Goal: Transaction & Acquisition: Purchase product/service

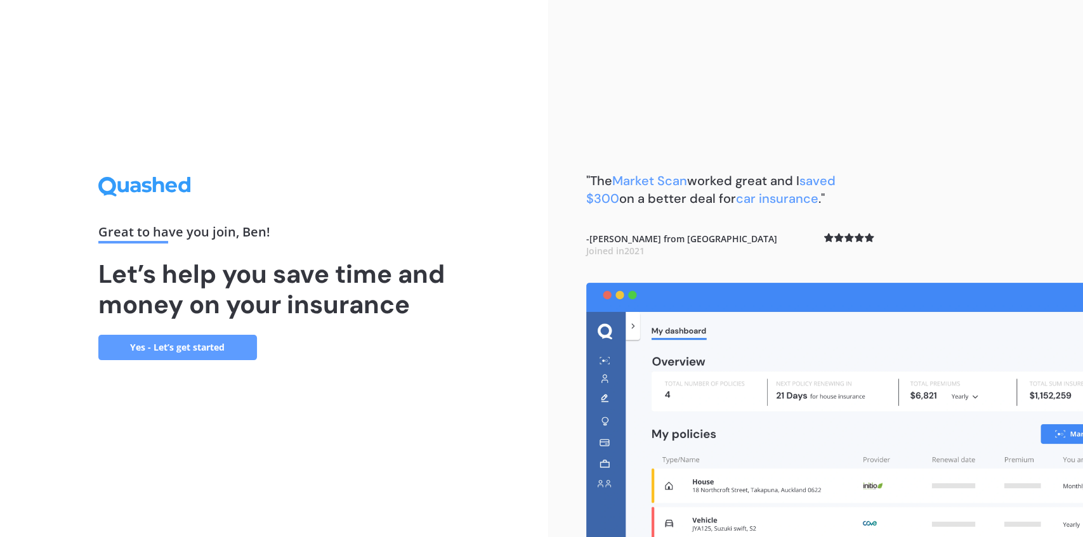
click at [181, 340] on link "Yes - Let’s get started" at bounding box center [177, 347] width 159 height 25
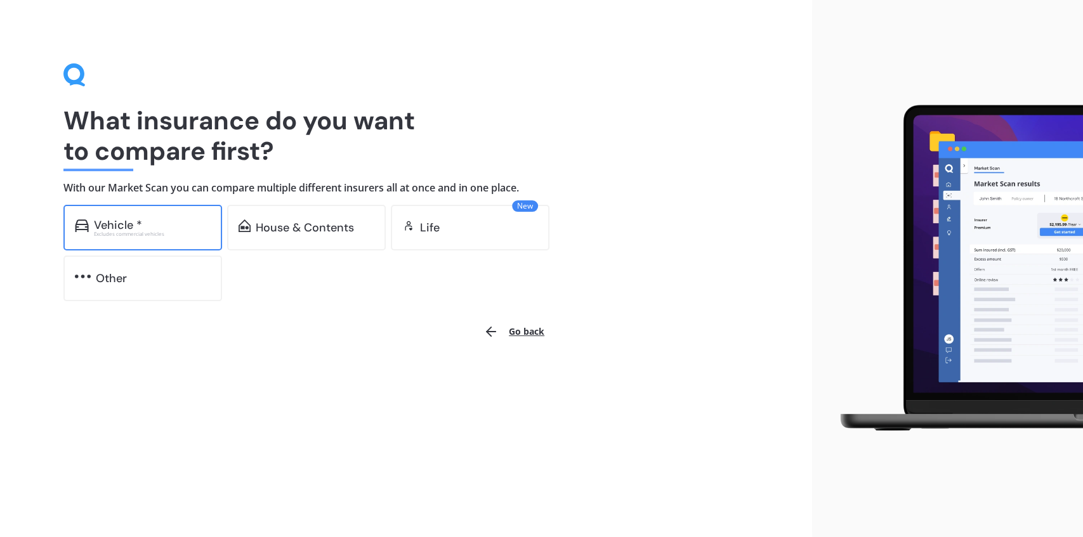
click at [178, 233] on div "Excludes commercial vehicles" at bounding box center [152, 234] width 117 height 5
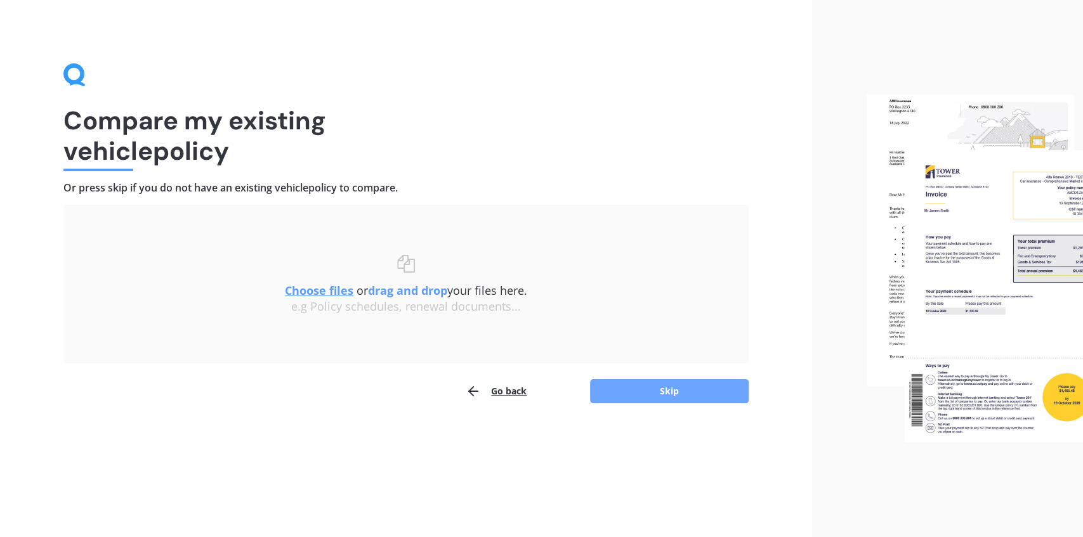
click at [662, 393] on button "Skip" at bounding box center [669, 391] width 159 height 24
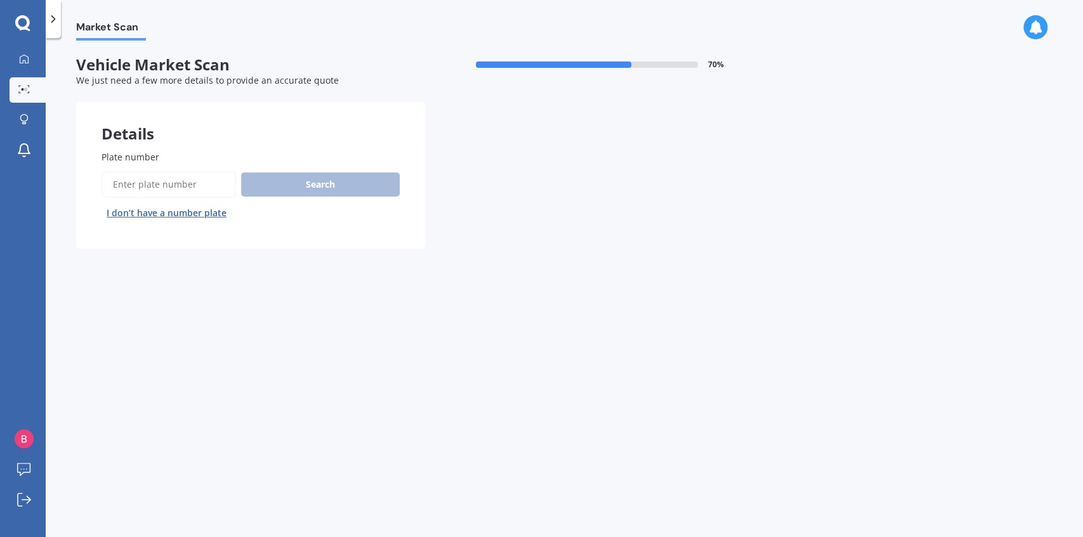
click at [159, 178] on input "Plate number" at bounding box center [169, 184] width 135 height 27
type input "pwc588"
click at [296, 178] on button "Search" at bounding box center [320, 185] width 159 height 24
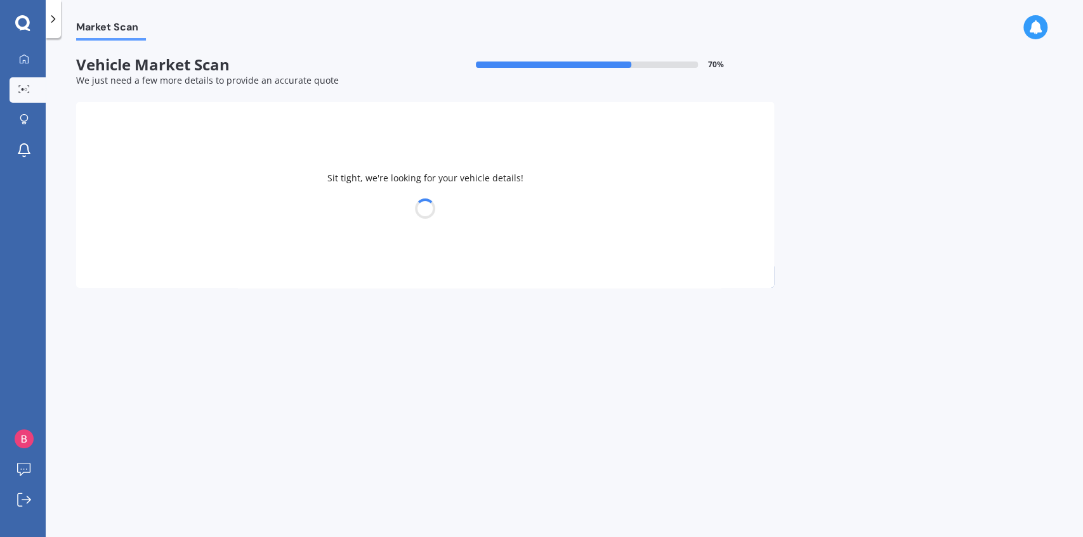
select select "MAZDA"
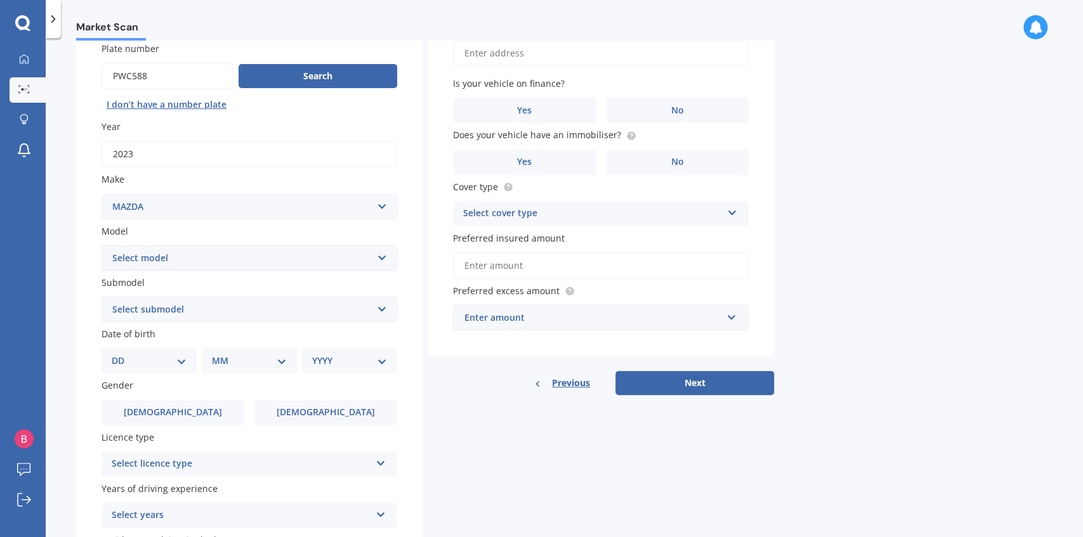
scroll to position [127, 0]
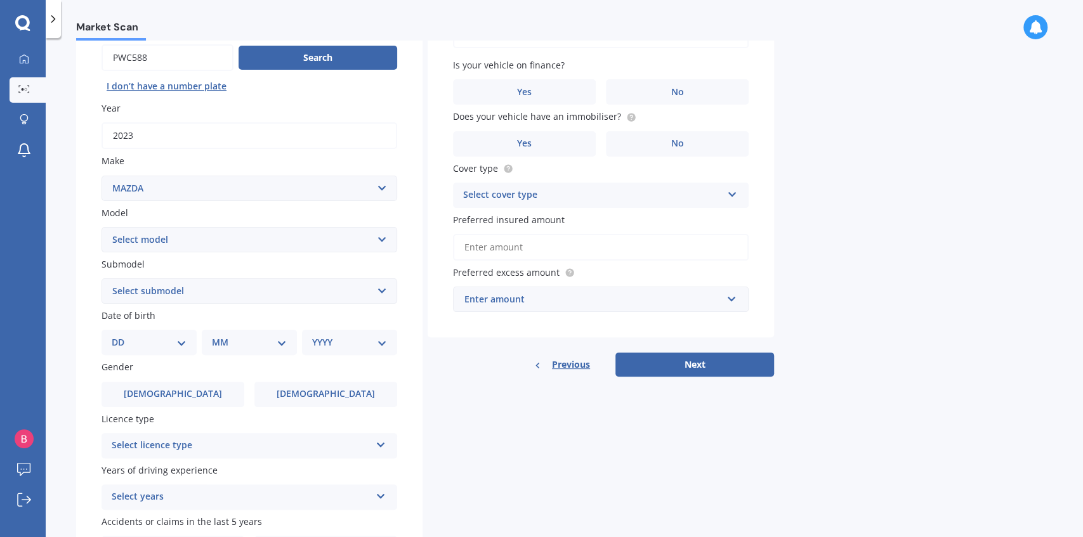
click at [169, 341] on select "DD 01 02 03 04 05 06 07 08 09 10 11 12 13 14 15 16 17 18 19 20 21 22 23 24 25 2…" at bounding box center [149, 343] width 75 height 14
select select "03"
click at [122, 337] on select "DD 01 02 03 04 05 06 07 08 09 10 11 12 13 14 15 16 17 18 19 20 21 22 23 24 25 2…" at bounding box center [149, 343] width 75 height 14
click at [273, 337] on select "MM 01 02 03 04 05 06 07 08 09 10 11 12" at bounding box center [252, 343] width 70 height 14
select select "09"
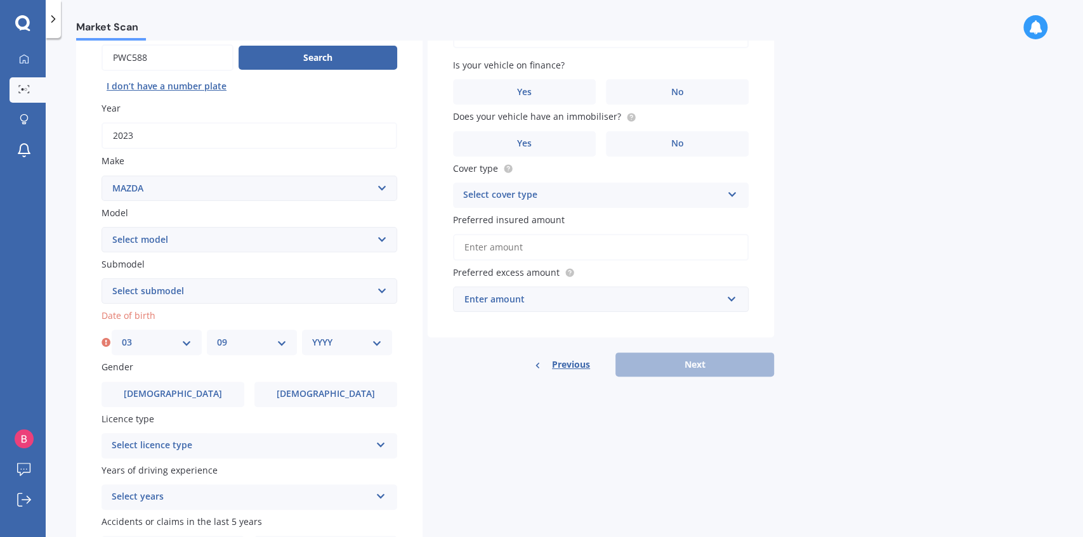
click at [217, 337] on select "MM 01 02 03 04 05 06 07 08 09 10 11 12" at bounding box center [252, 343] width 70 height 14
click at [336, 351] on div "YYYY 2025 2024 2023 2022 2021 2020 2019 2018 2017 2016 2015 2014 2013 2012 2011…" at bounding box center [347, 342] width 90 height 25
click at [336, 350] on select "YYYY 2025 2024 2023 2022 2021 2020 2019 2018 2017 2016 2015 2014 2013 2012 2011…" at bounding box center [347, 343] width 70 height 14
select select "1996"
click at [312, 337] on select "YYYY 2025 2024 2023 2022 2021 2020 2019 2018 2017 2016 2015 2014 2013 2012 2011…" at bounding box center [347, 343] width 70 height 14
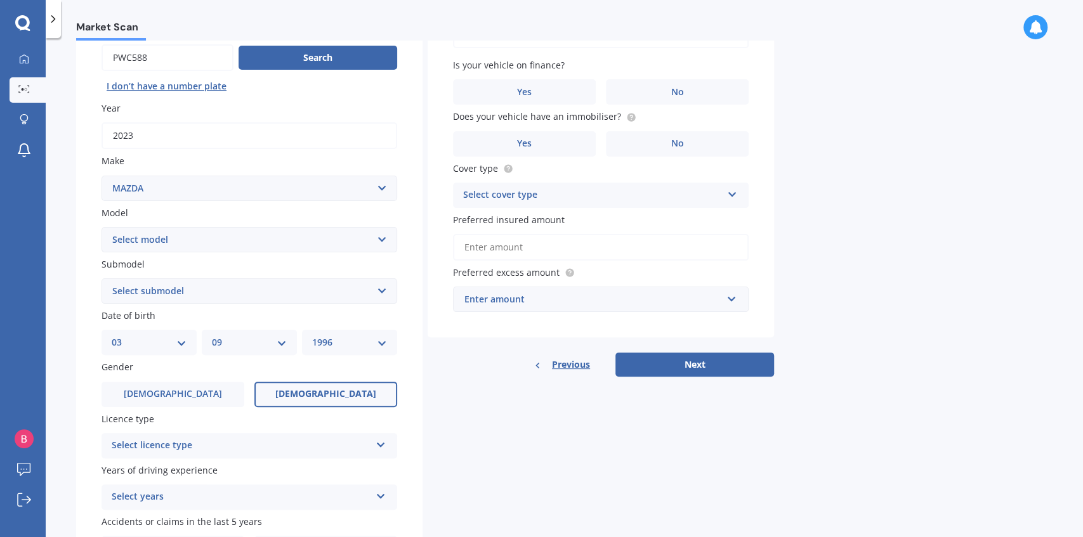
click at [282, 393] on label "[DEMOGRAPHIC_DATA]" at bounding box center [325, 394] width 143 height 25
click at [0, 0] on input "[DEMOGRAPHIC_DATA]" at bounding box center [0, 0] width 0 height 0
click at [173, 390] on span "[DEMOGRAPHIC_DATA]" at bounding box center [172, 394] width 101 height 11
click at [0, 0] on input "[DEMOGRAPHIC_DATA]" at bounding box center [0, 0] width 0 height 0
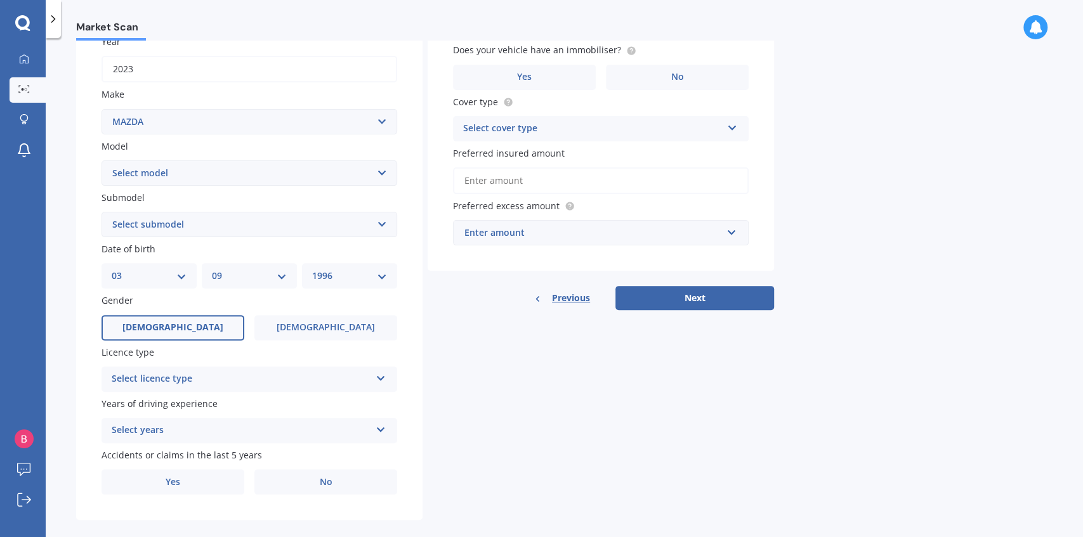
scroll to position [211, 0]
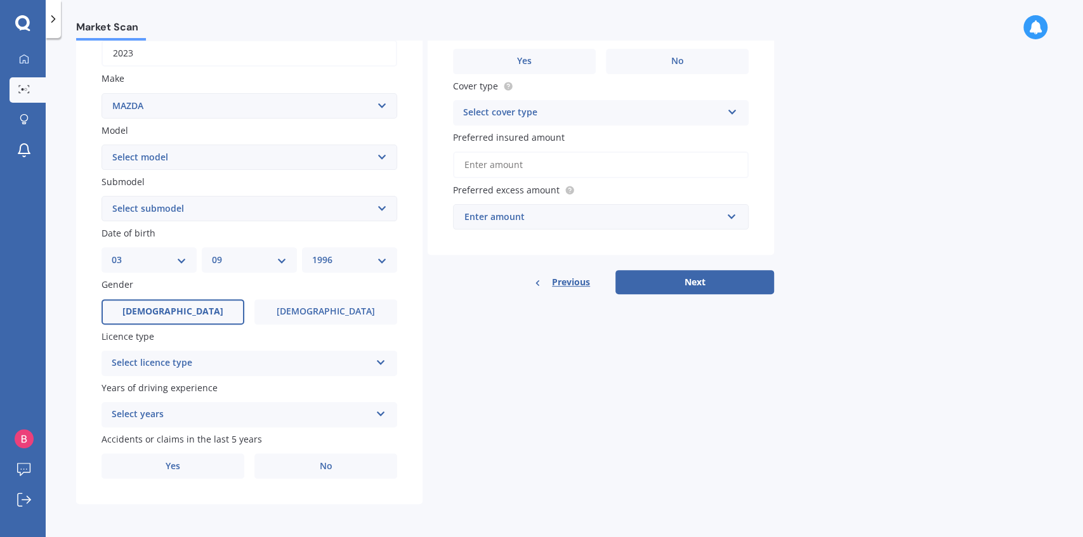
click at [227, 369] on div "Select licence type" at bounding box center [241, 363] width 259 height 15
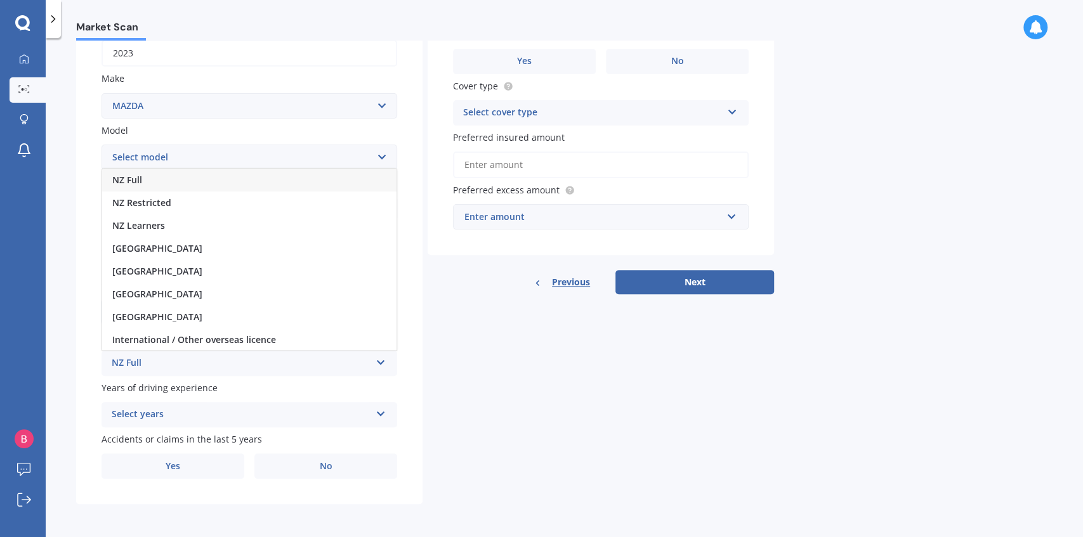
click at [174, 180] on div "NZ Full" at bounding box center [249, 180] width 294 height 23
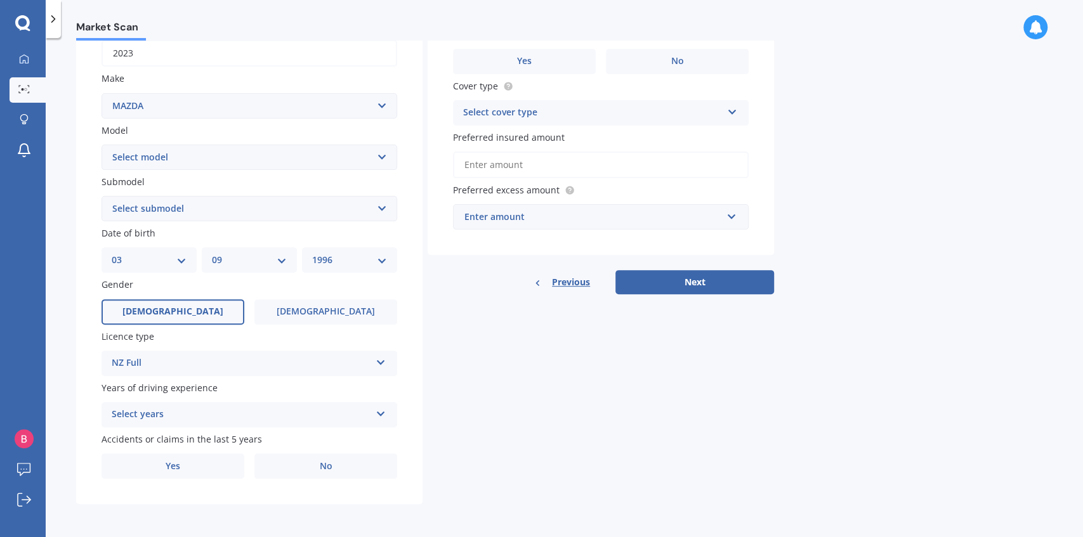
click at [206, 412] on div "Select years" at bounding box center [241, 414] width 259 height 15
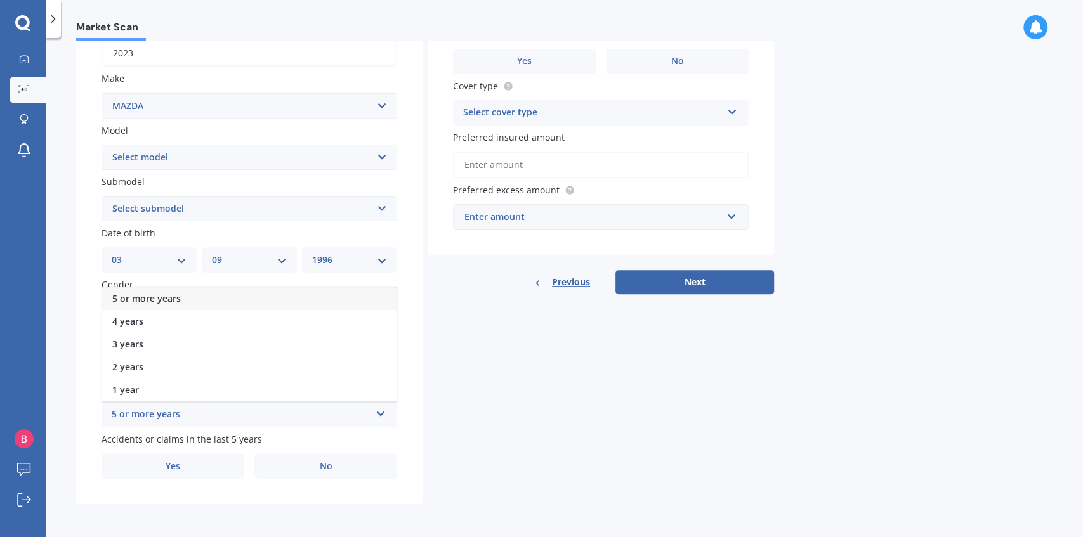
click at [195, 302] on div "5 or more years" at bounding box center [249, 298] width 294 height 23
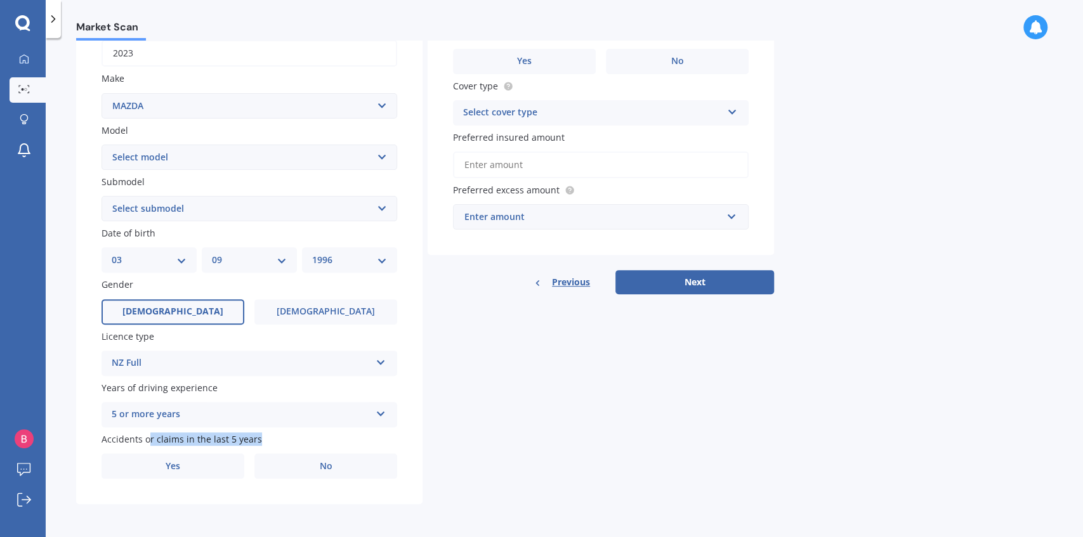
drag, startPoint x: 263, startPoint y: 435, endPoint x: 162, endPoint y: 442, distance: 101.7
click at [157, 440] on label "Accidents or claims in the last 5 years" at bounding box center [247, 439] width 291 height 13
click at [159, 459] on label "Yes" at bounding box center [173, 466] width 143 height 25
click at [0, 0] on input "Yes" at bounding box center [0, 0] width 0 height 0
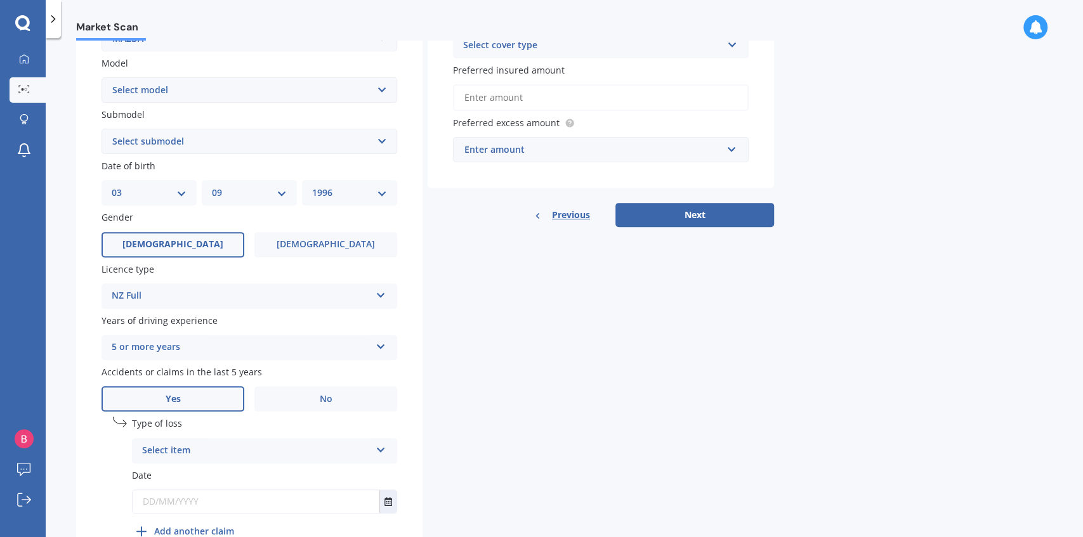
scroll to position [296, 0]
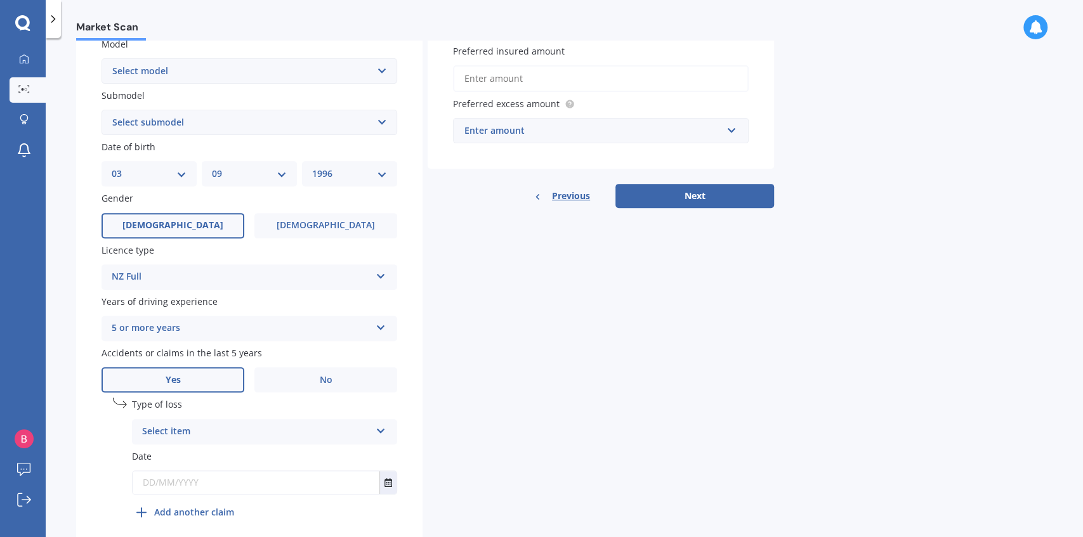
click at [160, 433] on div "Select item" at bounding box center [256, 431] width 228 height 15
click at [105, 421] on div "undefined 1 Type of loss At fault accident At fault accident Not at fault accid…" at bounding box center [250, 464] width 296 height 132
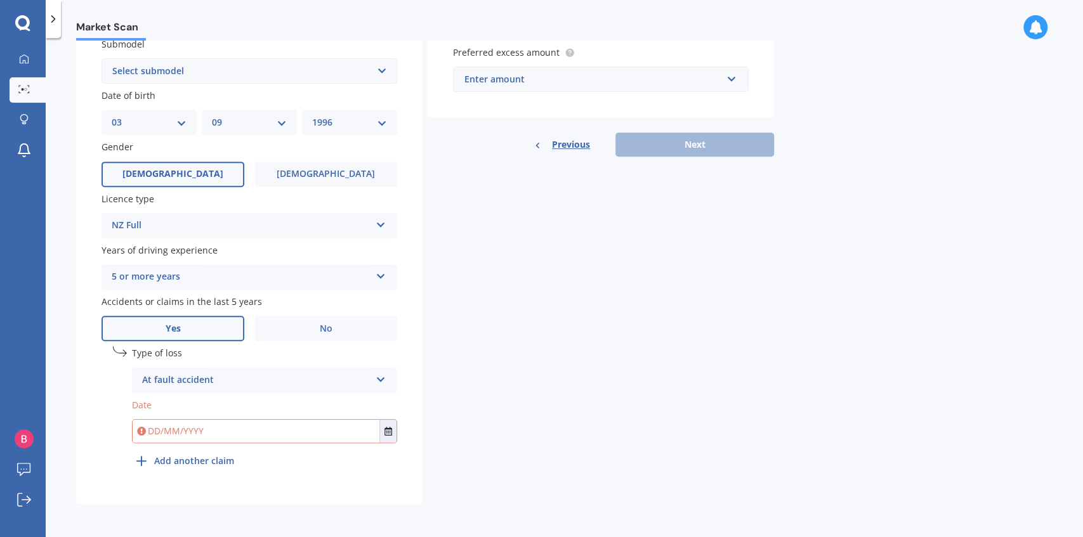
scroll to position [349, 0]
click at [193, 378] on div "At fault accident" at bounding box center [256, 380] width 228 height 15
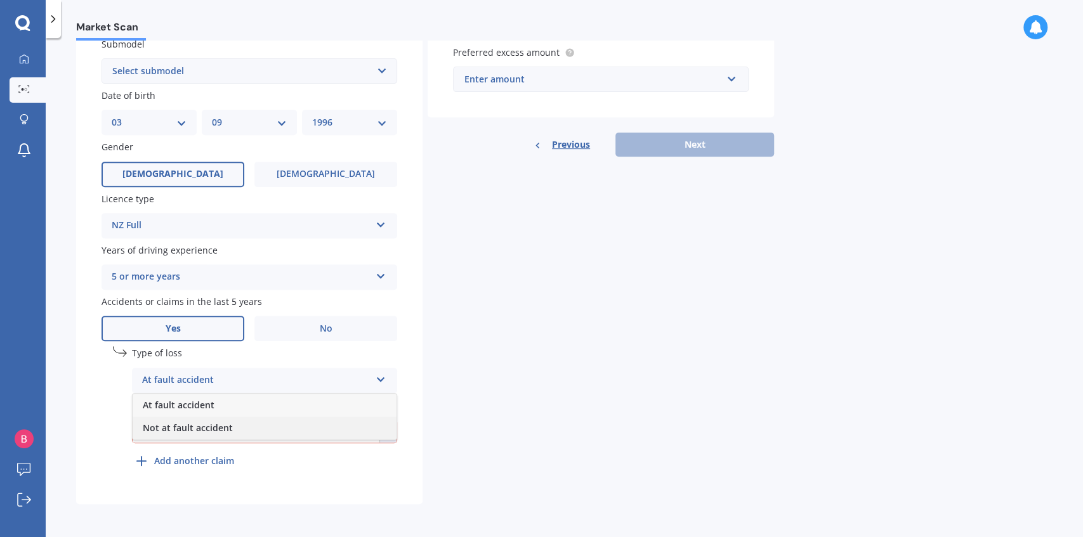
click at [194, 428] on span "Not at fault accident" at bounding box center [188, 428] width 90 height 12
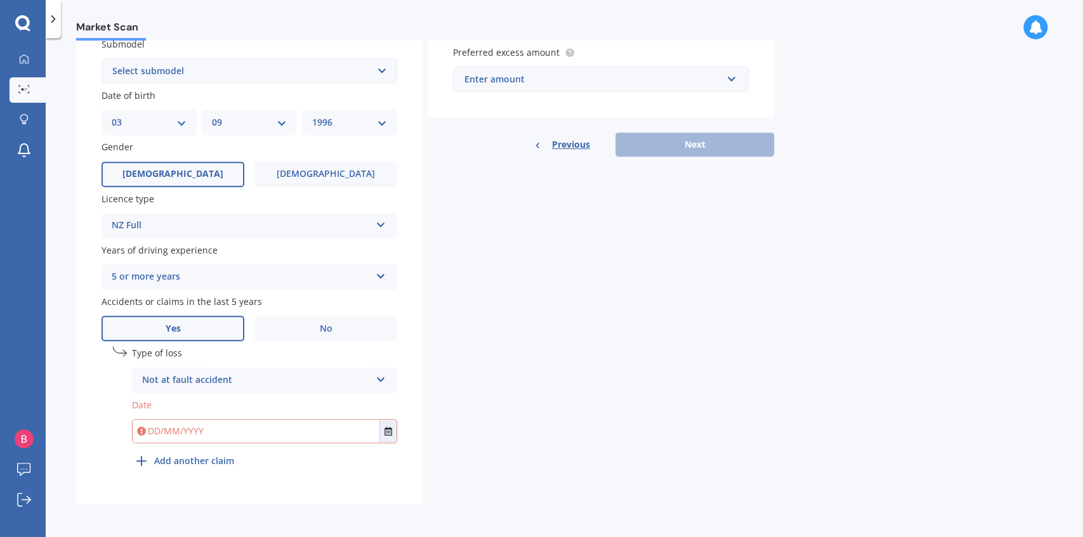
click at [103, 398] on div "undefined 1 Type of loss Not at fault accident At fault accident Not at fault a…" at bounding box center [250, 412] width 296 height 132
click at [392, 431] on icon "Select date" at bounding box center [388, 431] width 8 height 9
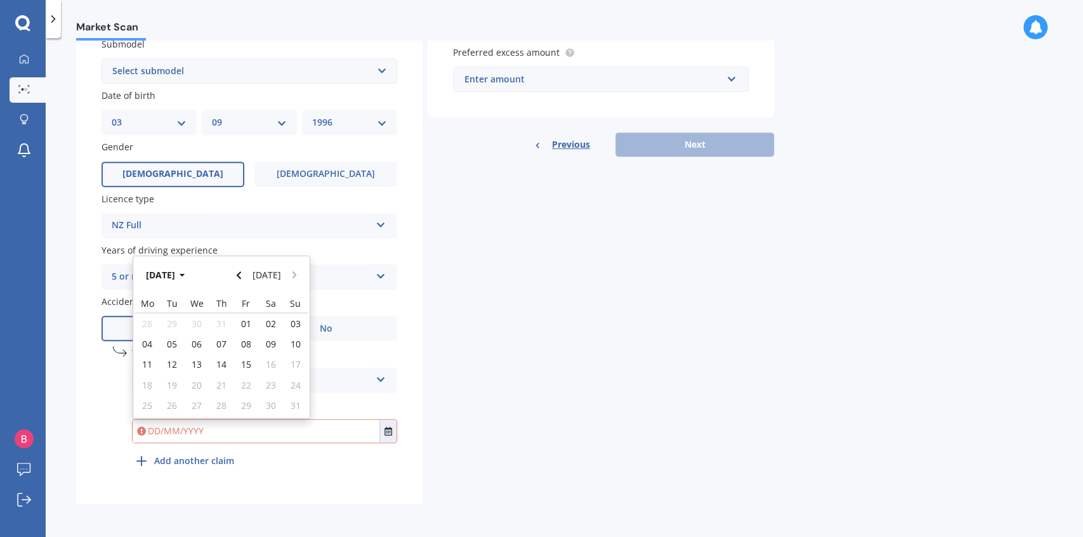
click at [346, 478] on div "undefined 1 Type of loss Not at fault accident At fault accident Not at fault a…" at bounding box center [250, 412] width 296 height 132
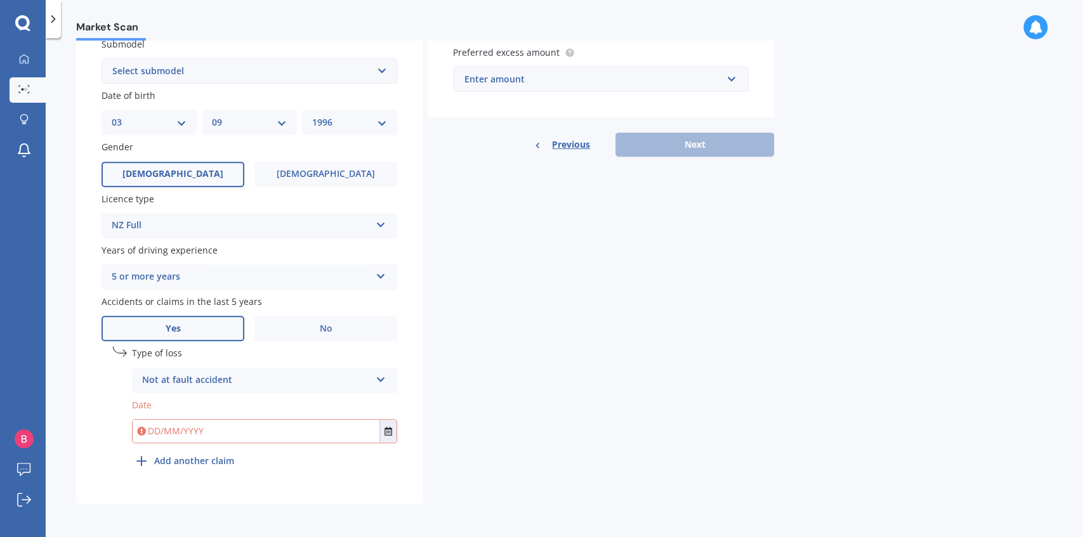
click at [398, 433] on div "Plate number Search I don’t have a number plate Year [DATE] Make Select make AC…" at bounding box center [249, 141] width 346 height 726
click at [390, 431] on icon "Select date" at bounding box center [388, 431] width 8 height 9
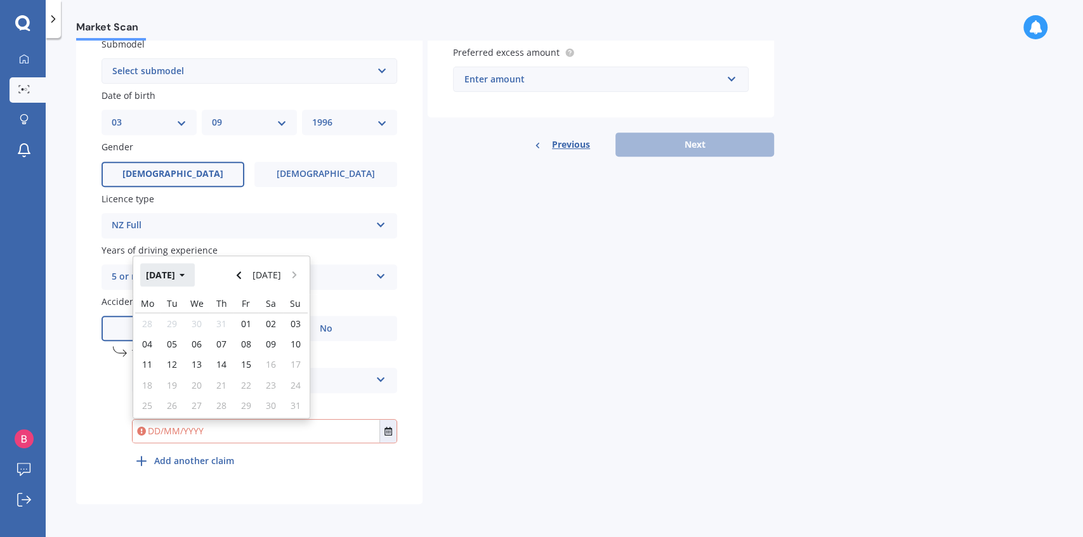
click at [195, 273] on button "[DATE]" at bounding box center [167, 274] width 55 height 23
click at [160, 273] on button "2025" at bounding box center [163, 274] width 46 height 23
click at [274, 313] on div "2022" at bounding box center [286, 316] width 43 height 40
click at [277, 369] on div "Aug" at bounding box center [286, 356] width 43 height 40
click at [143, 326] on span "01" at bounding box center [147, 324] width 10 height 12
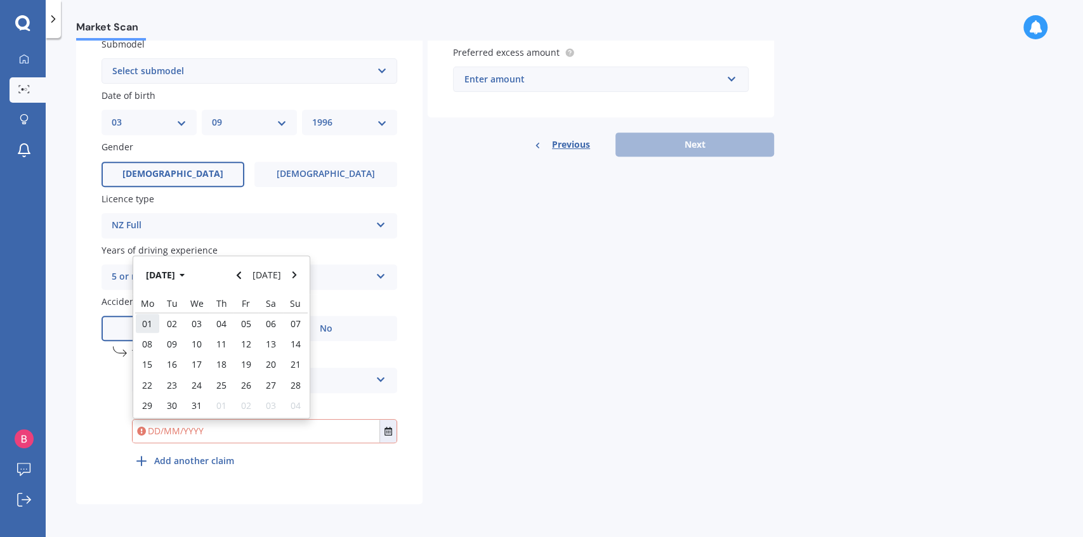
type input "[DATE]"
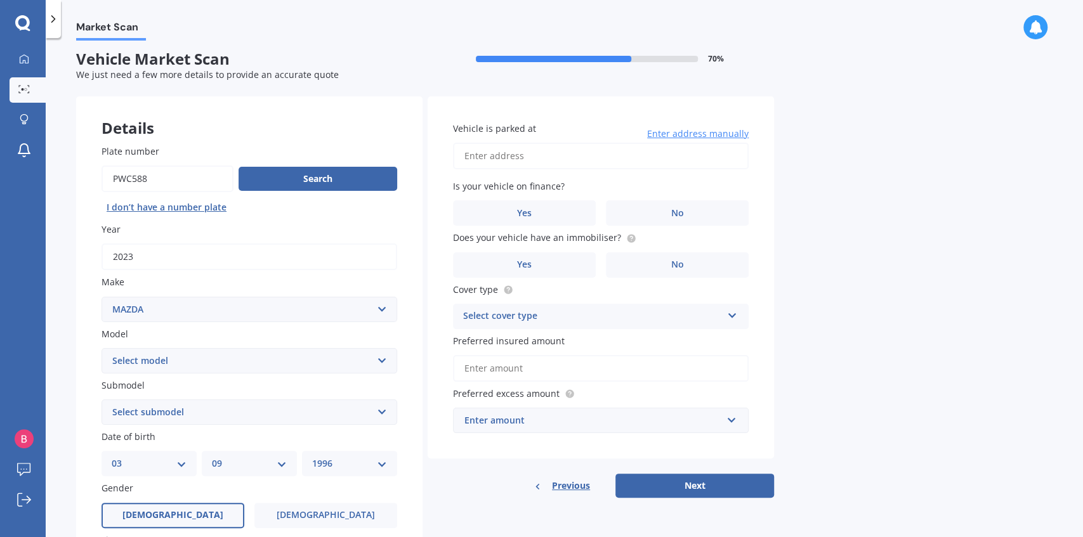
scroll to position [0, 0]
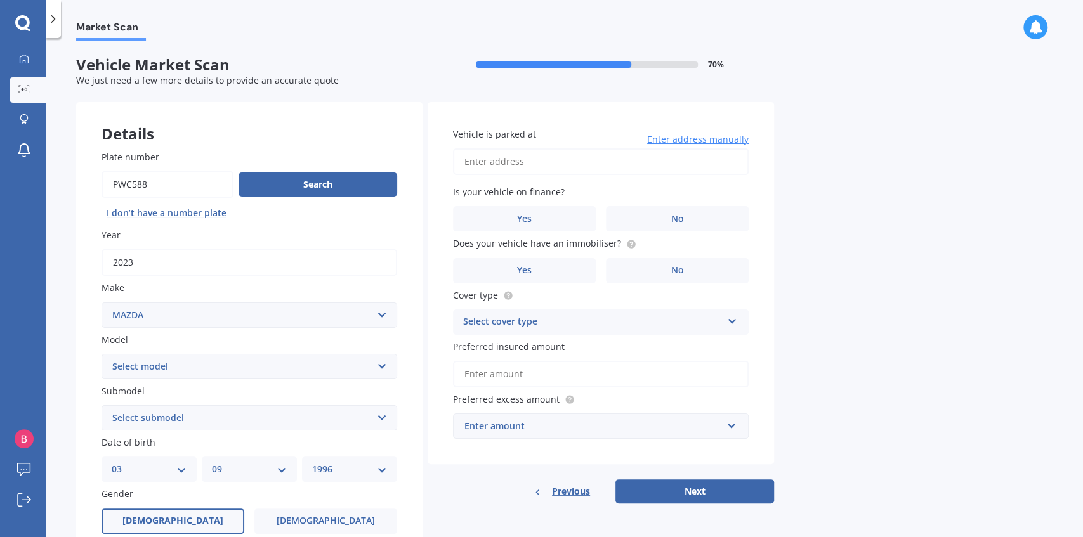
click at [565, 155] on input "Vehicle is parked at" at bounding box center [601, 161] width 296 height 27
click at [666, 164] on input "Vehicle is parked at" at bounding box center [601, 161] width 296 height 27
click at [813, 193] on div "Market Scan Vehicle Market Scan 70 % We just need a few more details to provide…" at bounding box center [564, 290] width 1037 height 499
click at [721, 220] on label "No" at bounding box center [677, 218] width 143 height 25
click at [0, 0] on input "No" at bounding box center [0, 0] width 0 height 0
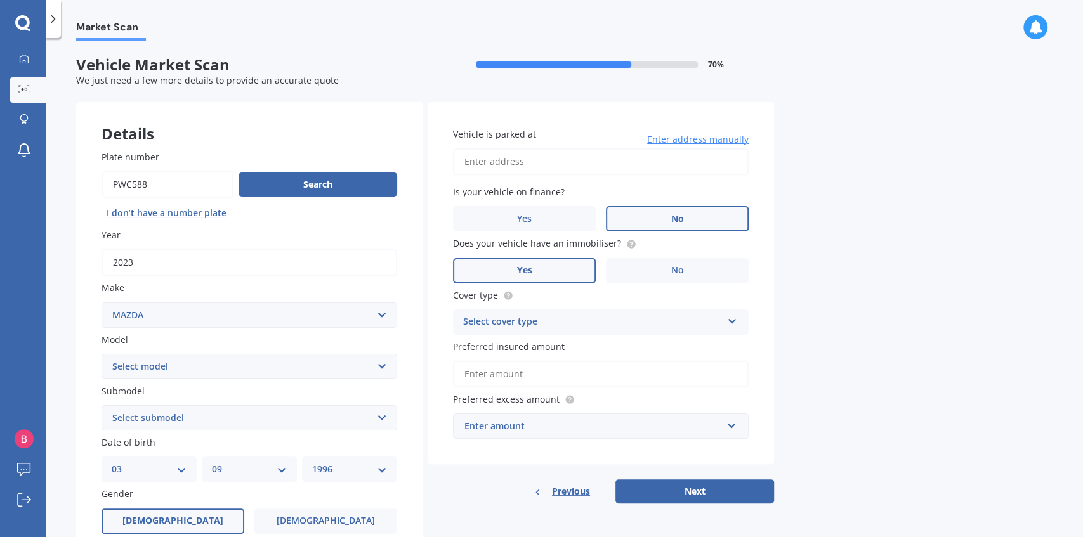
click at [542, 276] on label "Yes" at bounding box center [524, 270] width 143 height 25
click at [0, 0] on input "Yes" at bounding box center [0, 0] width 0 height 0
click at [967, 302] on div "Market Scan Vehicle Market Scan 70 % We just need a few more details to provide…" at bounding box center [564, 290] width 1037 height 499
click at [709, 330] on div "Select cover type" at bounding box center [592, 322] width 259 height 15
click at [631, 348] on div "Comprehensive" at bounding box center [601, 347] width 294 height 23
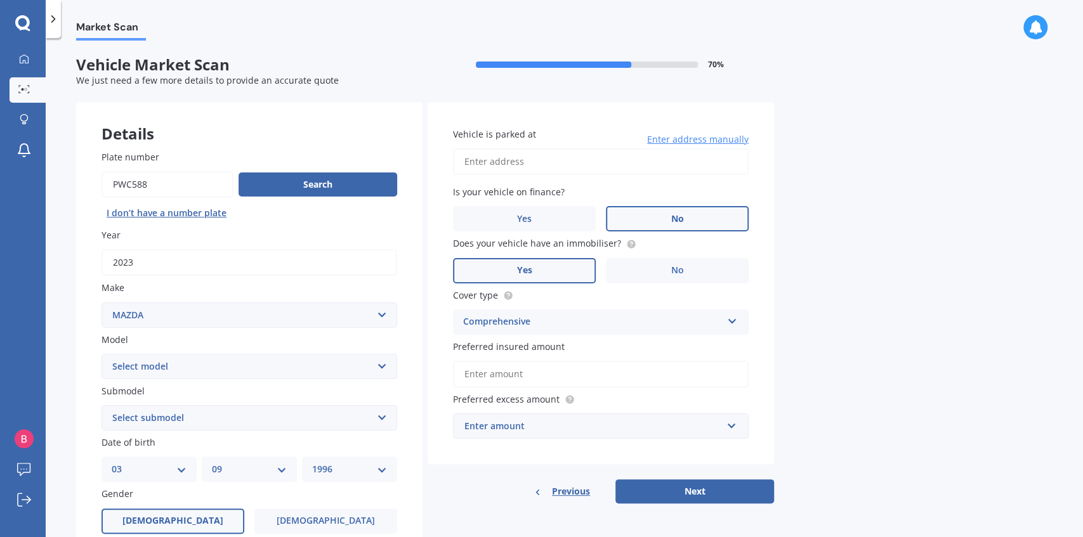
click at [921, 348] on div "Market Scan Vehicle Market Scan 70 % We just need a few more details to provide…" at bounding box center [564, 290] width 1037 height 499
click at [678, 372] on input "Preferred insured amount" at bounding box center [601, 374] width 296 height 27
click at [901, 371] on div "Market Scan Vehicle Market Scan 70 % We just need a few more details to provide…" at bounding box center [564, 290] width 1037 height 499
click at [627, 425] on div "Enter amount" at bounding box center [593, 426] width 258 height 14
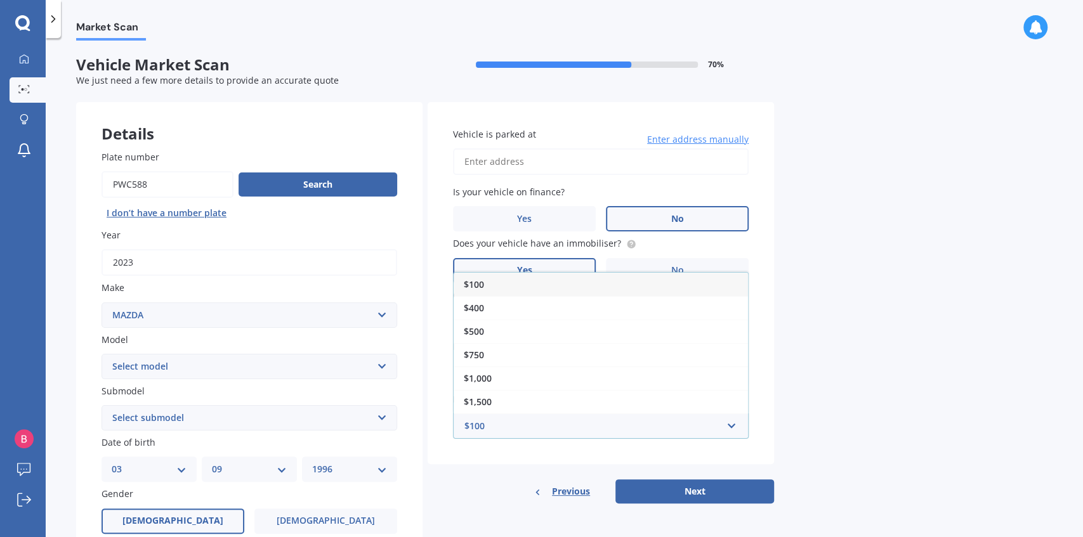
click at [797, 384] on div "Market Scan Vehicle Market Scan 70 % We just need a few more details to provide…" at bounding box center [564, 290] width 1037 height 499
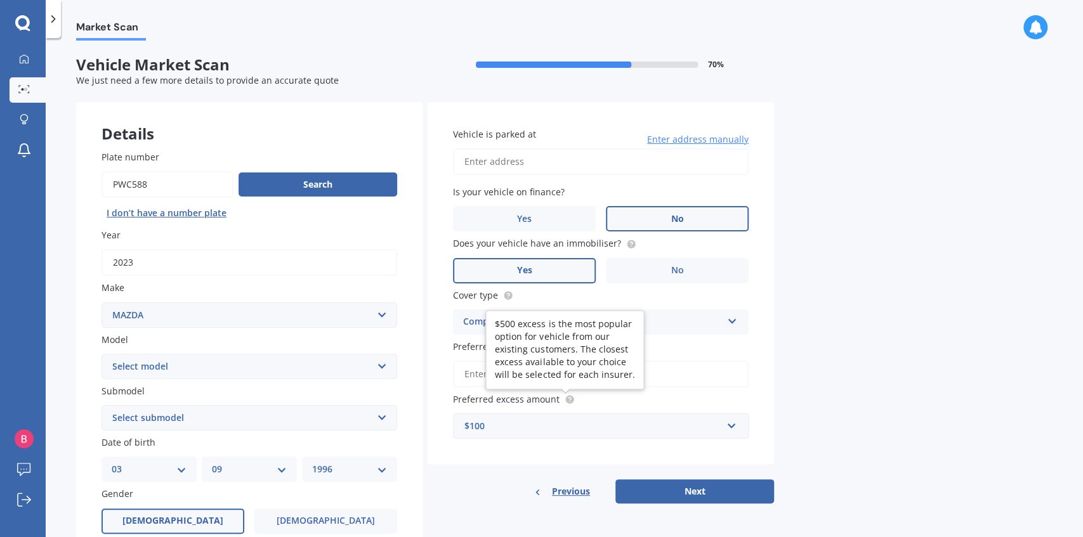
click at [548, 424] on div "$100" at bounding box center [593, 426] width 258 height 14
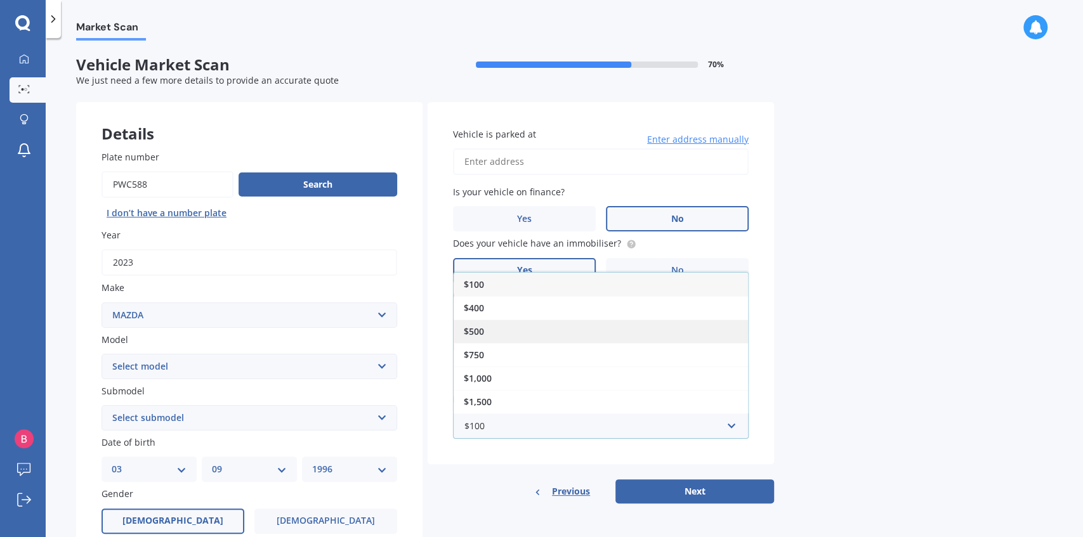
click at [532, 325] on div "$500" at bounding box center [601, 331] width 294 height 23
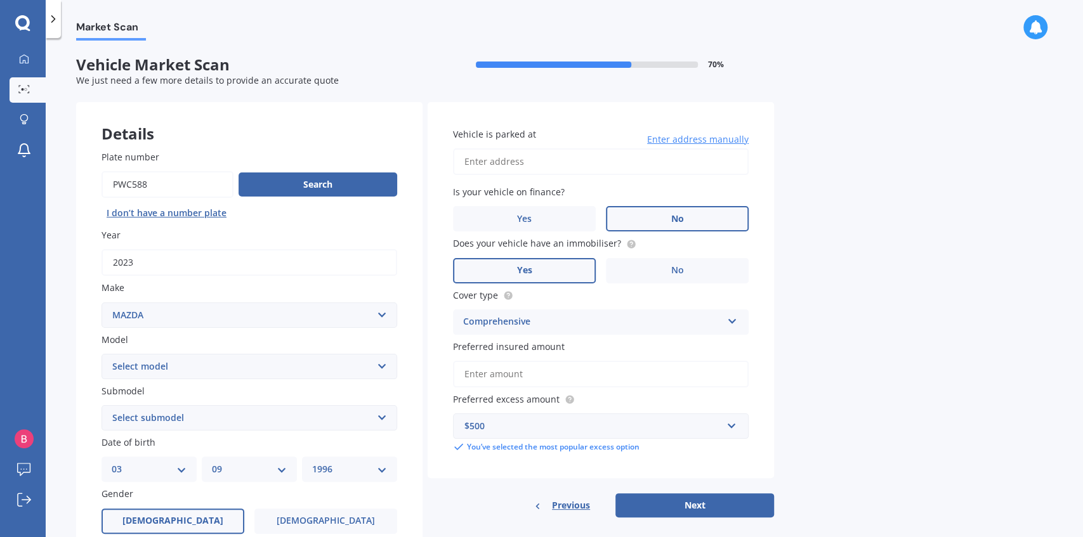
click at [834, 418] on div "Market Scan Vehicle Market Scan 70 % We just need a few more details to provide…" at bounding box center [564, 290] width 1037 height 499
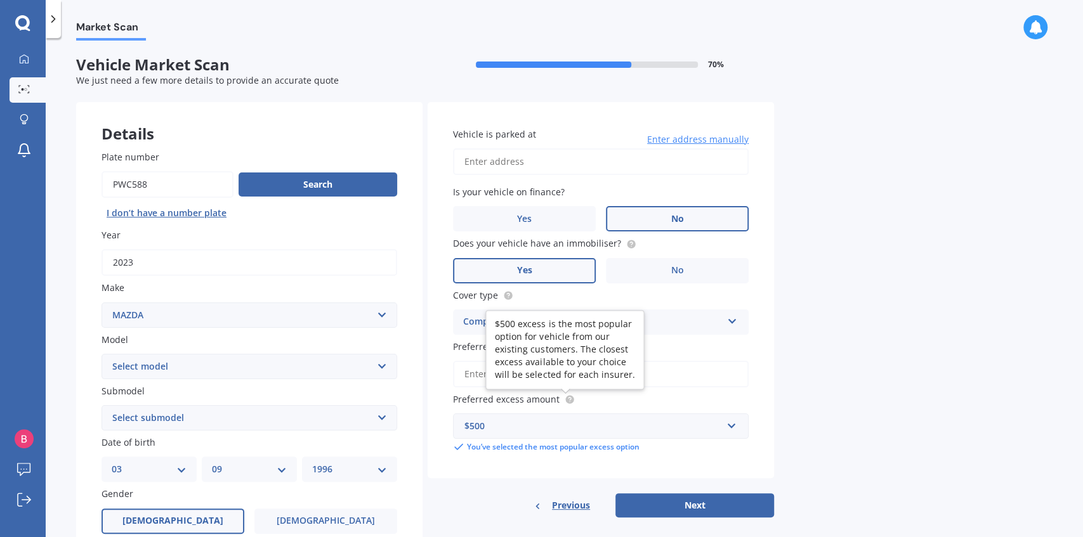
click at [995, 376] on div "Market Scan Vehicle Market Scan 70 % We just need a few more details to provide…" at bounding box center [564, 290] width 1037 height 499
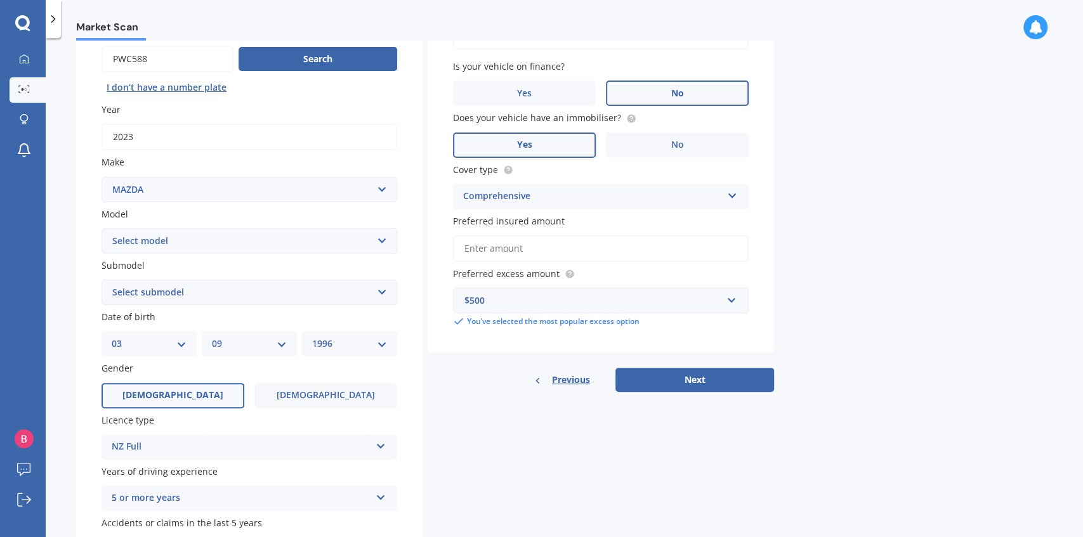
scroll to position [127, 0]
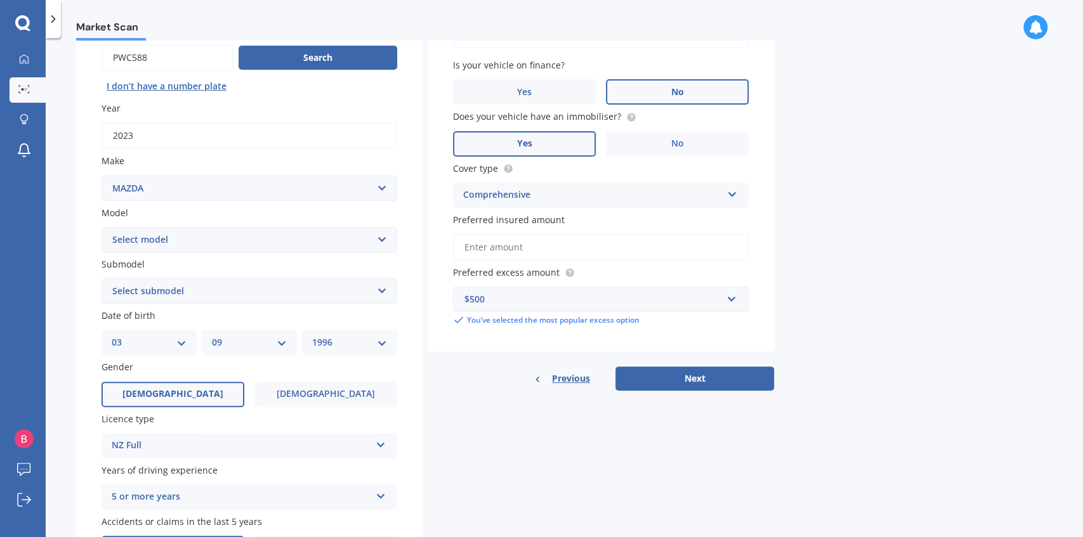
click at [692, 386] on button "Next" at bounding box center [694, 379] width 159 height 24
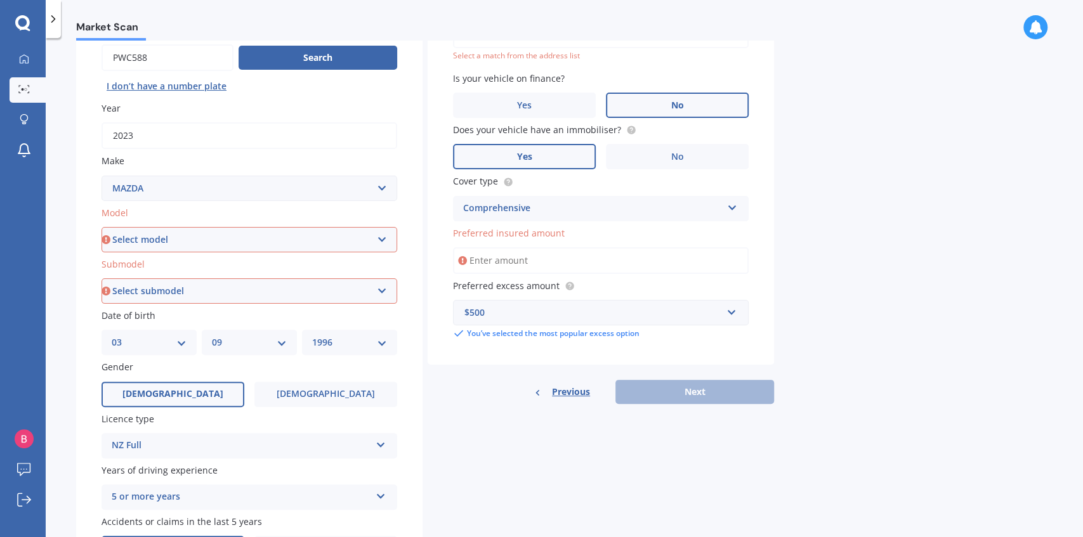
click at [311, 237] on select "Select model 121 2 3 323 323 / Familia 6 626 929 Atenza Autozam Axela AZ3 B2000…" at bounding box center [250, 239] width 296 height 25
select select "3"
click at [102, 228] on select "Select model 121 2 3 323 323 / Familia 6 626 929 Atenza Autozam Axela AZ3 B2000…" at bounding box center [250, 239] width 296 height 25
click at [203, 296] on select "Select submodel" at bounding box center [250, 291] width 296 height 25
select select "2.0 GLX"
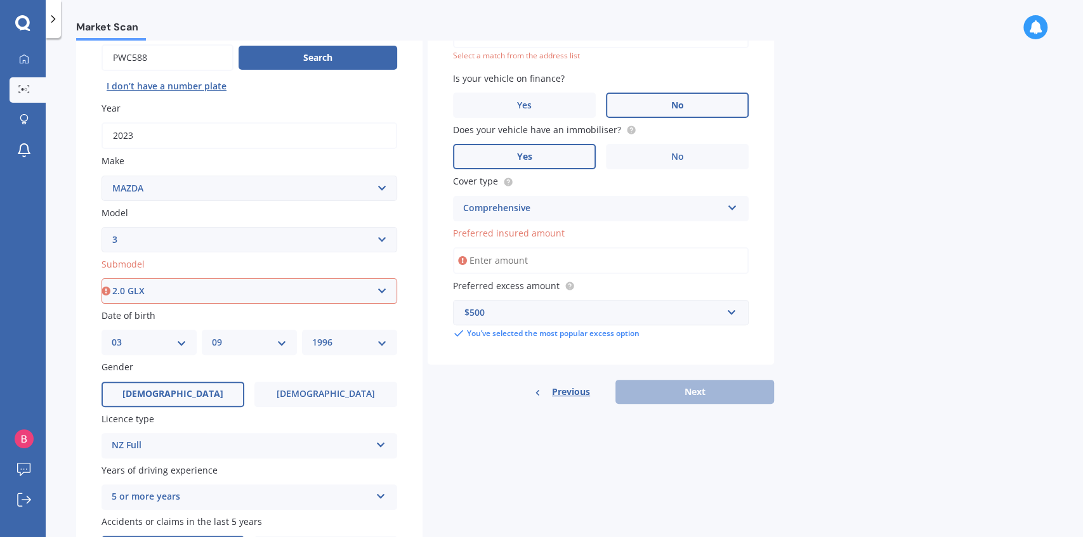
click at [102, 279] on select "Select submodel (all other) 2.0 GLX 2.0GSX Hatch MPS 2.3 6MT MPS Turbo SP22 LTD…" at bounding box center [250, 291] width 296 height 25
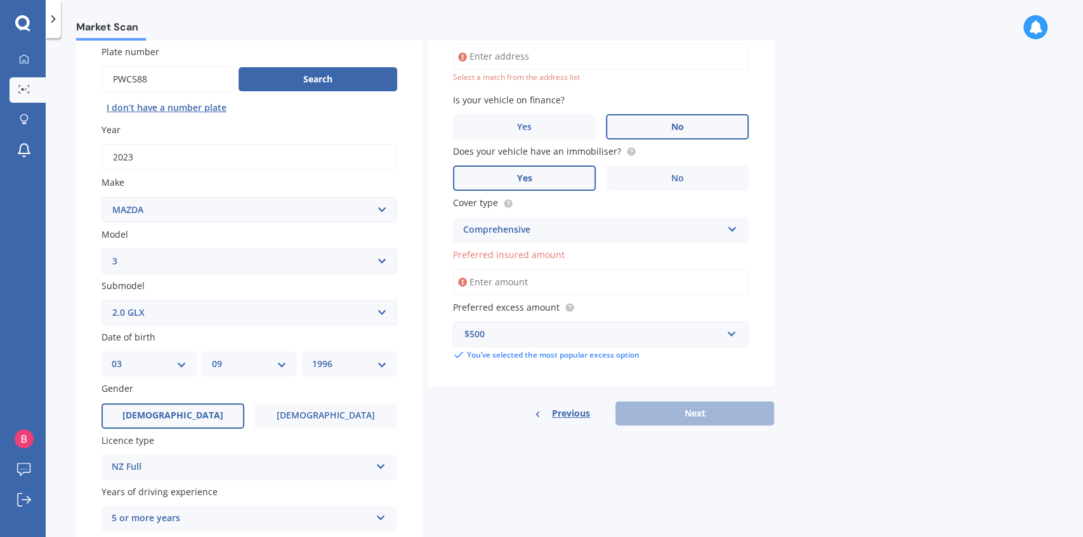
scroll to position [86, 0]
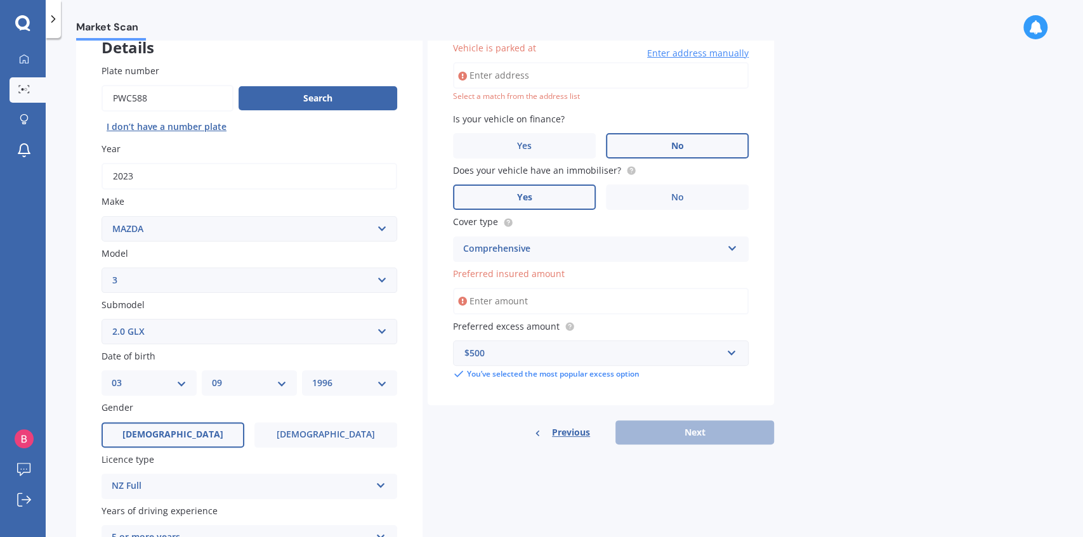
click at [585, 294] on input "Preferred insured amount" at bounding box center [601, 301] width 296 height 27
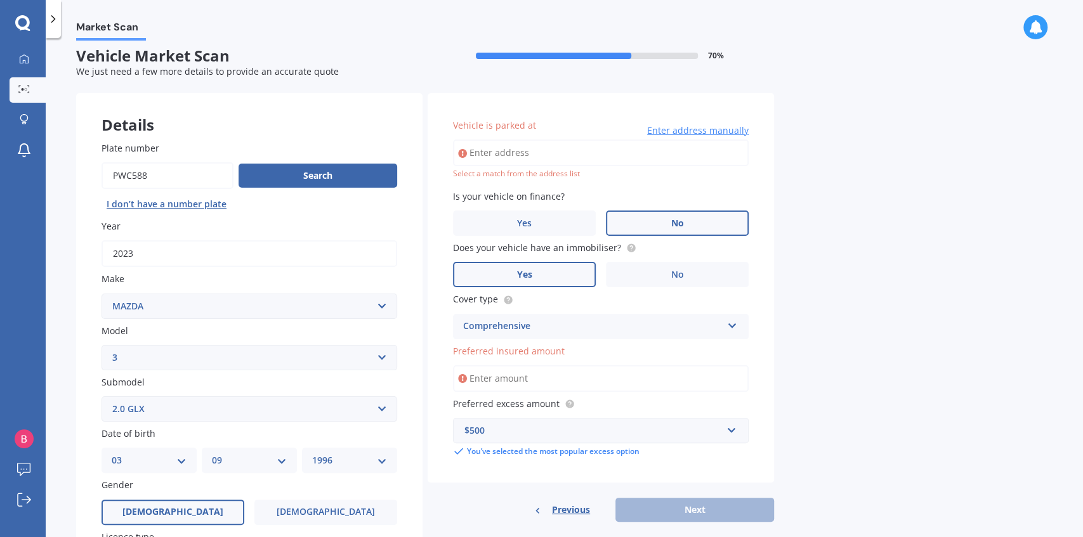
scroll to position [2, 0]
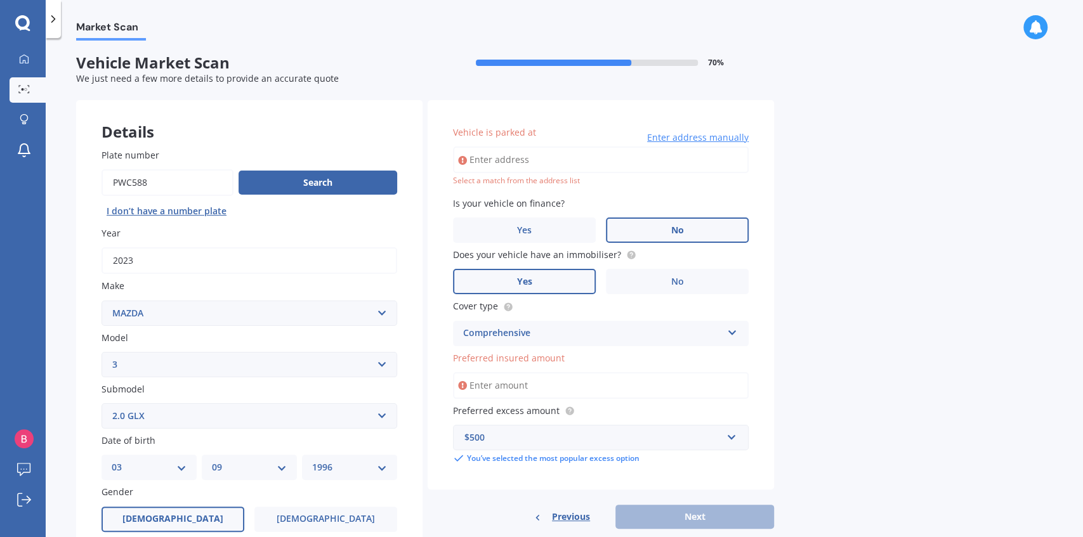
click at [562, 161] on input "Vehicle is parked at" at bounding box center [601, 160] width 296 height 27
type input "[STREET_ADDRESS]"
click at [671, 191] on div "Vehicle is parked at [STREET_ADDRESS] Enter address manually Select a match fro…" at bounding box center [601, 295] width 346 height 390
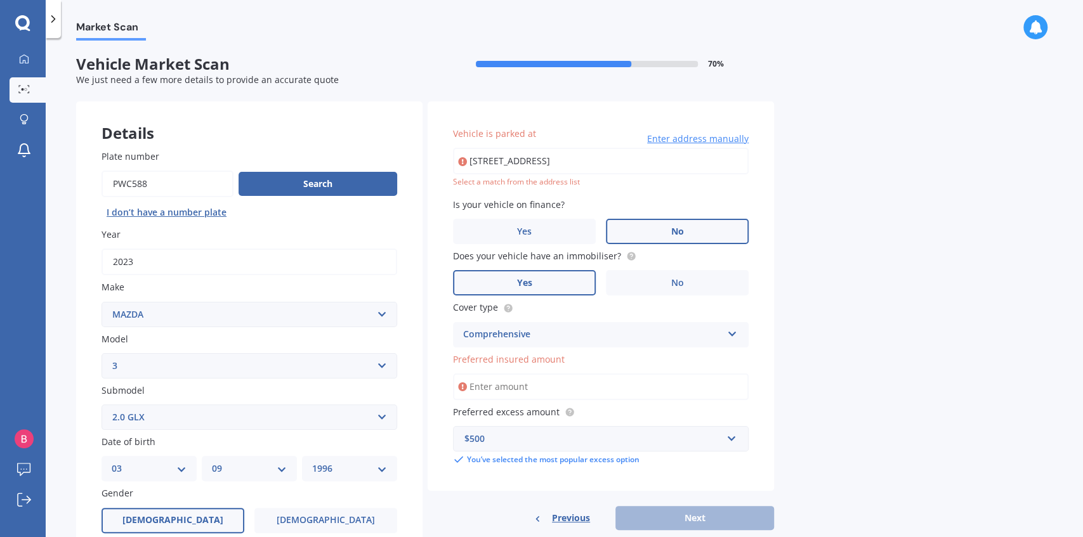
scroll to position [0, 0]
click at [596, 387] on input "Preferred insured amount" at bounding box center [601, 387] width 296 height 27
click at [249, 416] on select "Select submodel (all other) 2.0 GLX 2.0GSX Hatch MPS 2.3 6MT MPS Turbo SP22 LTD…" at bounding box center [250, 417] width 296 height 25
select select "2.0GSX"
click at [102, 406] on select "Select submodel (all other) 2.0 GLX 2.0GSX Hatch MPS 2.3 6MT MPS Turbo SP22 LTD…" at bounding box center [250, 417] width 296 height 25
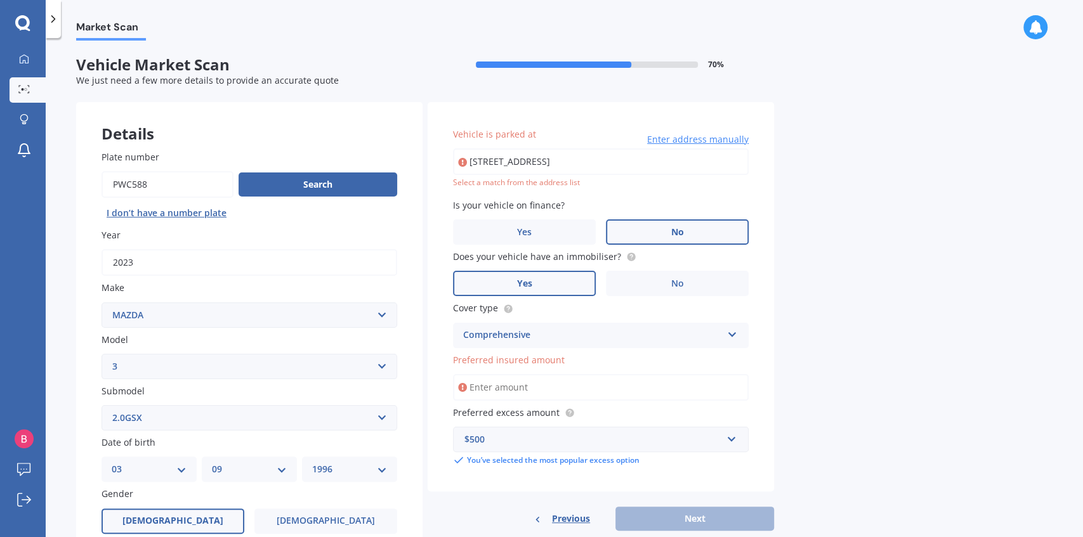
click at [878, 278] on div "Market Scan Vehicle Market Scan 70 % We just need a few more details to provide…" at bounding box center [564, 290] width 1037 height 499
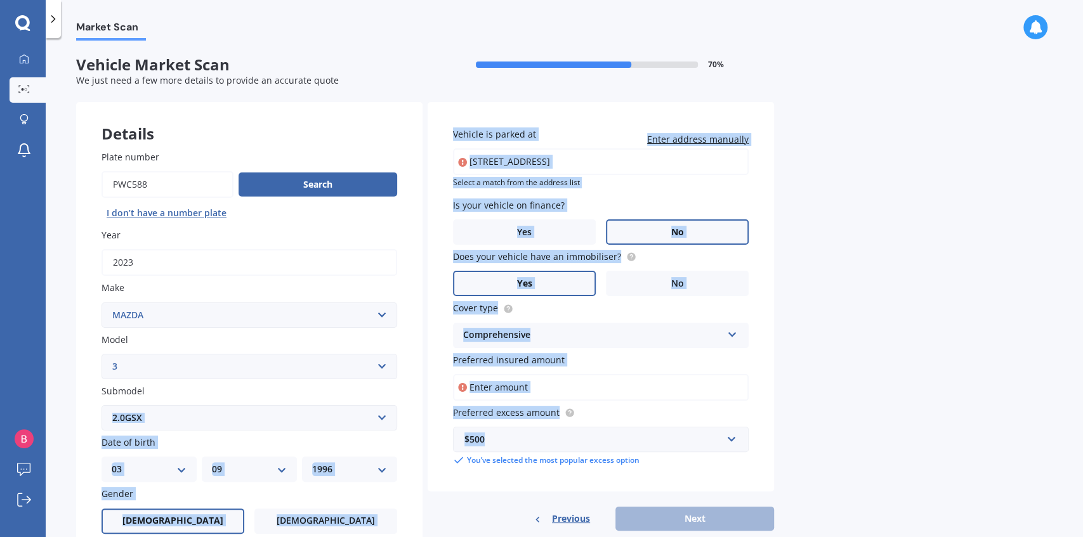
drag, startPoint x: 521, startPoint y: 434, endPoint x: 391, endPoint y: 423, distance: 130.5
click at [395, 424] on div "Details Plate number Search I don’t have a number plate Year [DATE] Make Select…" at bounding box center [425, 476] width 698 height 749
click at [527, 417] on span "Preferred excess amount" at bounding box center [506, 413] width 107 height 12
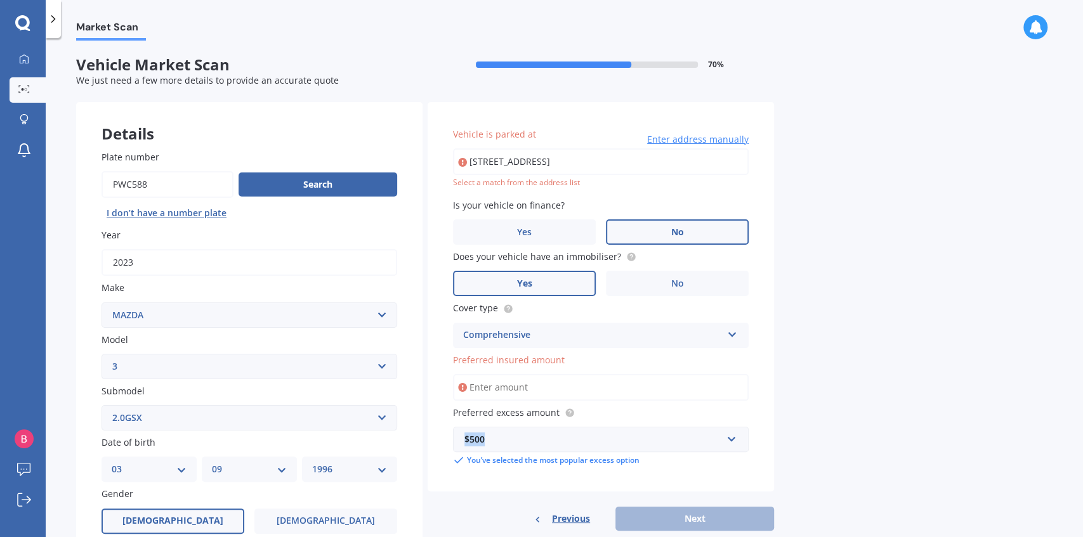
drag, startPoint x: 500, startPoint y: 436, endPoint x: 444, endPoint y: 440, distance: 56.0
click at [444, 440] on div "Vehicle is parked at [STREET_ADDRESS] Enter address manually Select a match fro…" at bounding box center [601, 297] width 346 height 390
click at [533, 396] on input "Preferred insured amount" at bounding box center [601, 387] width 296 height 27
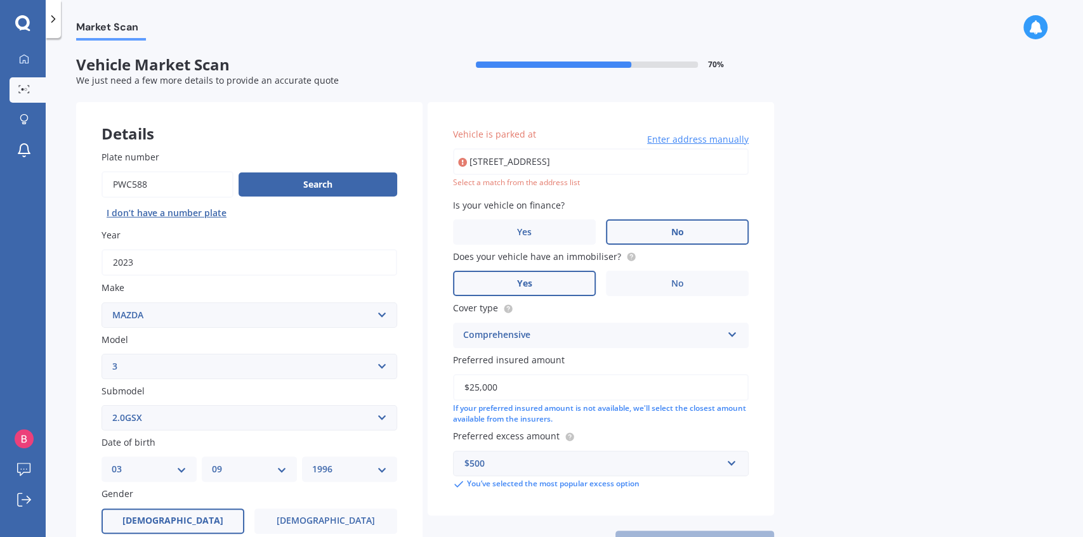
type input "$25,000"
click at [959, 367] on div "Market Scan Vehicle Market Scan 70 % We just need a few more details to provide…" at bounding box center [564, 290] width 1037 height 499
click at [592, 167] on input "[STREET_ADDRESS]" at bounding box center [601, 161] width 296 height 27
click at [732, 190] on div "Vehicle is parked at [STREET_ADDRESS] Enter address manually Select a match fro…" at bounding box center [601, 309] width 346 height 414
click at [525, 187] on div "Select a match from the address list" at bounding box center [601, 183] width 296 height 11
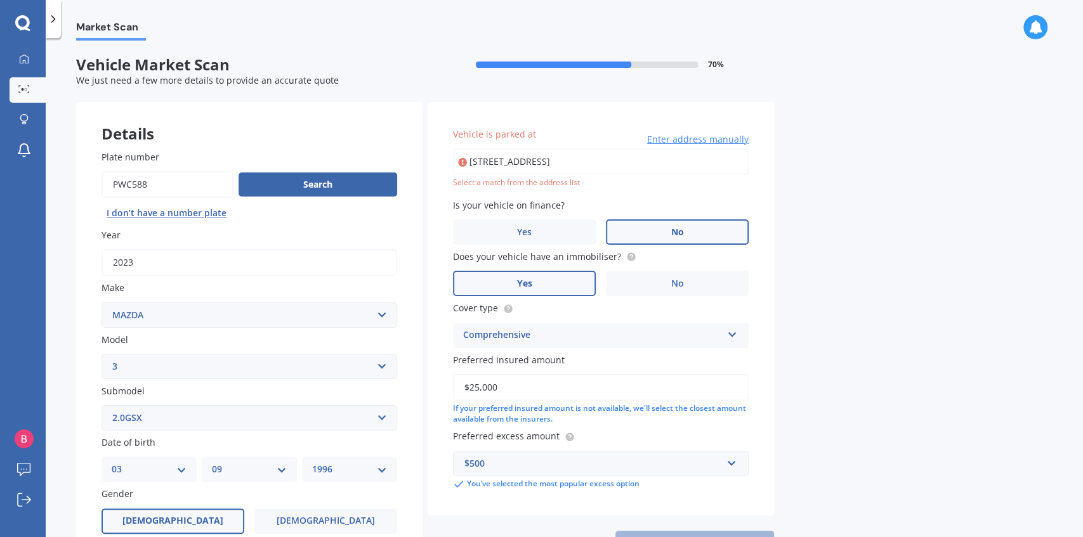
click at [627, 165] on input "[STREET_ADDRESS]" at bounding box center [601, 161] width 296 height 27
click at [581, 185] on div "Select a match from the address list" at bounding box center [601, 183] width 296 height 11
click at [574, 188] on div "Select a match from the address list" at bounding box center [601, 183] width 296 height 11
click at [590, 179] on div "Select a match from the address list" at bounding box center [601, 183] width 296 height 11
click at [561, 181] on div "Select a match from the address list" at bounding box center [601, 183] width 296 height 11
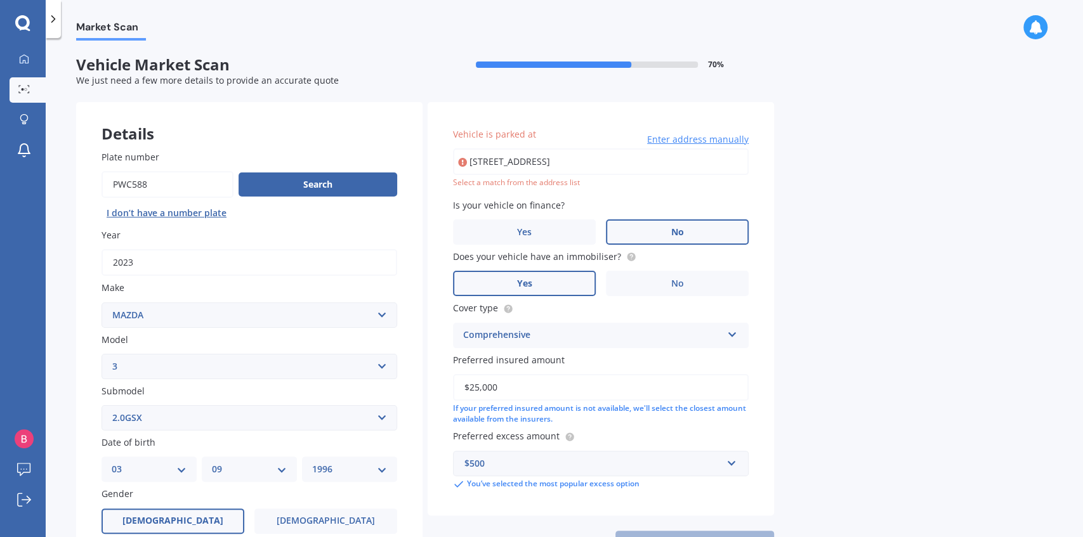
click at [558, 185] on div "Select a match from the address list" at bounding box center [601, 183] width 296 height 11
click at [574, 164] on input "[STREET_ADDRESS]" at bounding box center [601, 161] width 296 height 27
click at [687, 141] on span "Enter address manually" at bounding box center [698, 139] width 102 height 13
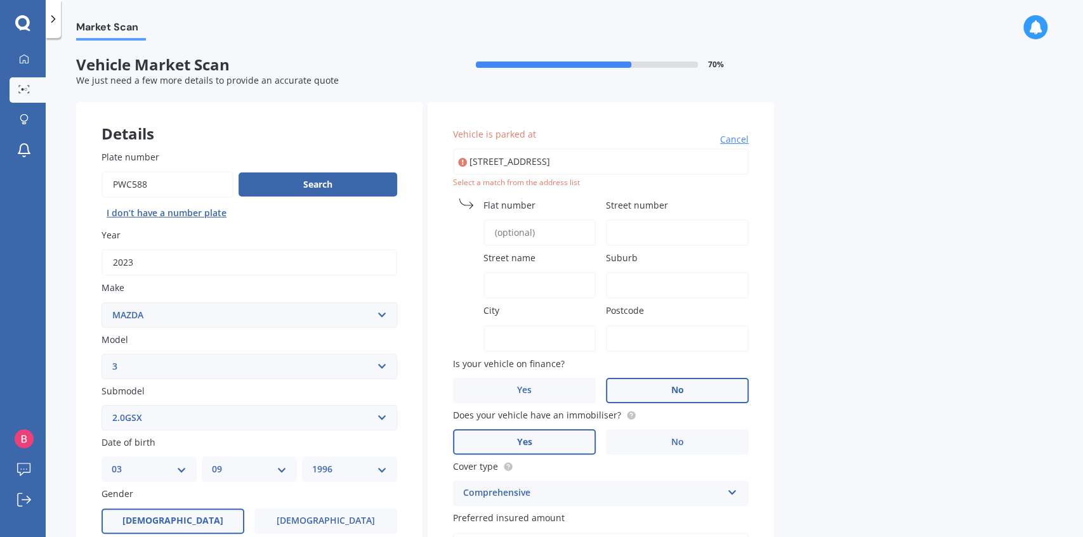
drag, startPoint x: 662, startPoint y: 152, endPoint x: 406, endPoint y: 141, distance: 256.6
click at [406, 141] on div "Details Plate number Search I don’t have a number plate Year [DATE] Make Select…" at bounding box center [425, 476] width 698 height 749
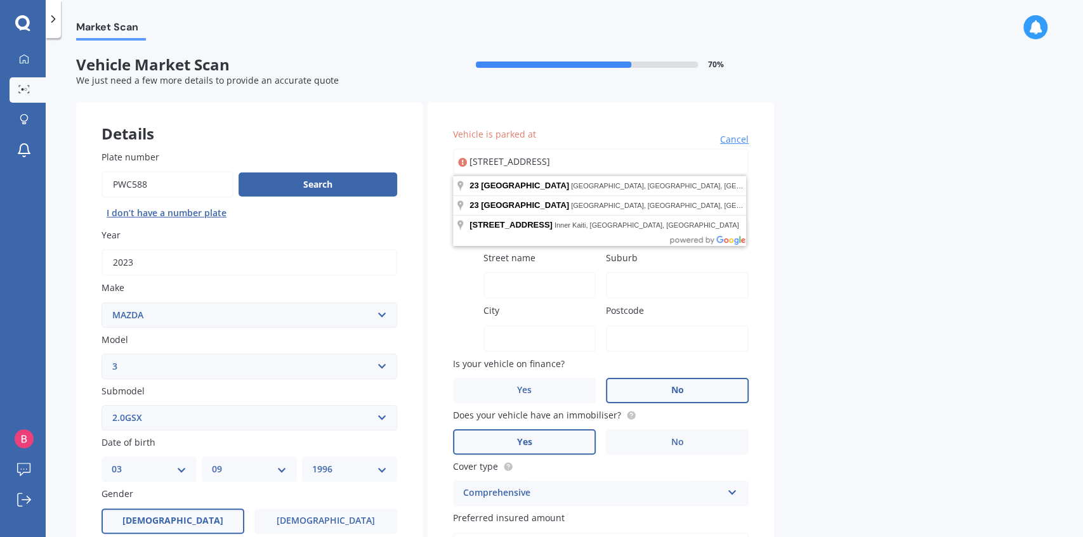
click at [586, 162] on input "[STREET_ADDRESS]" at bounding box center [601, 161] width 296 height 27
type input "[STREET_ADDRESS]"
type input "23"
type input "[GEOGRAPHIC_DATA]"
type input "Hobsonville"
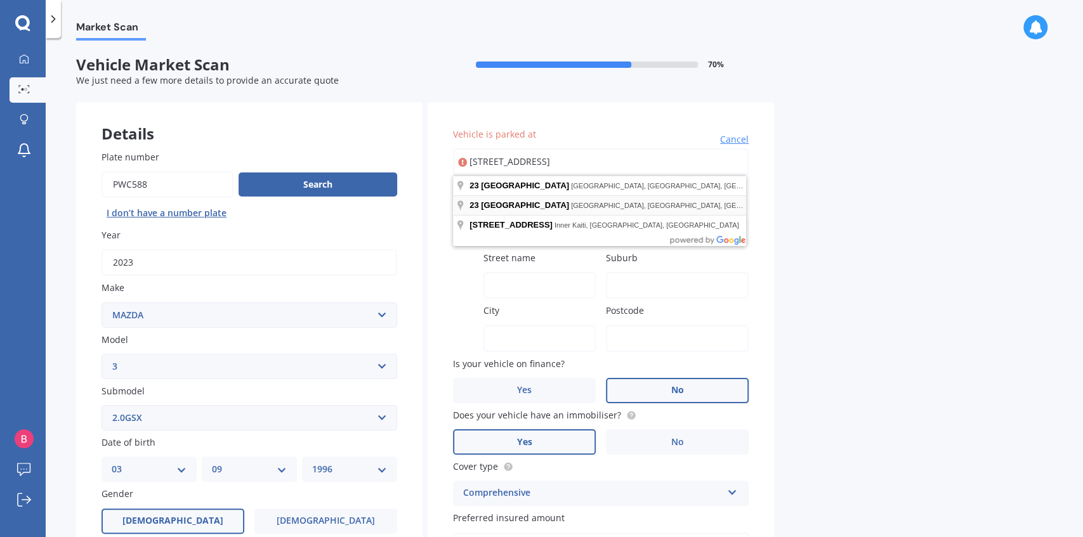
type input "[GEOGRAPHIC_DATA]"
type input "0616"
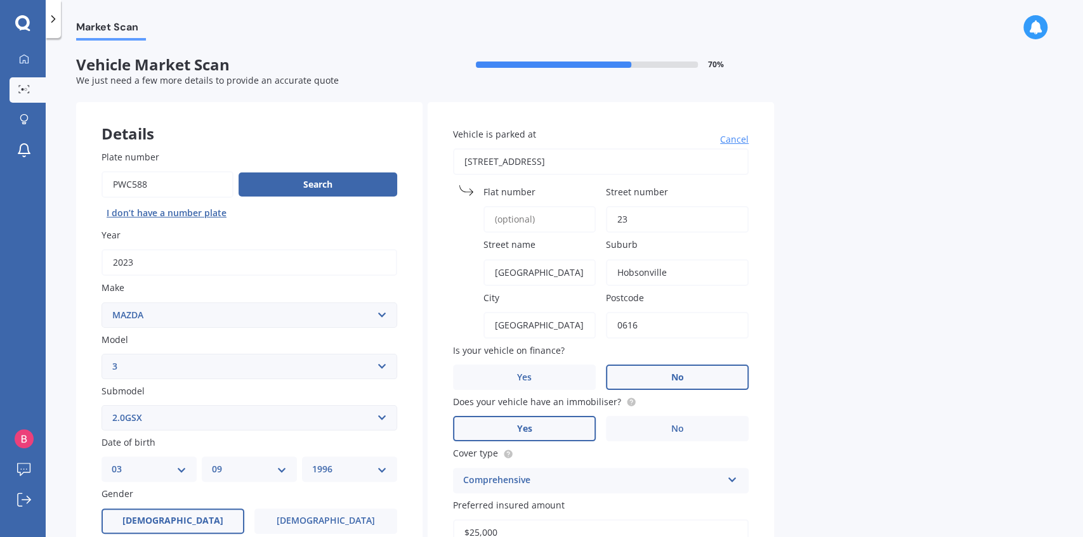
click at [812, 232] on div "Market Scan Vehicle Market Scan 70 % We just need a few more details to provide…" at bounding box center [564, 290] width 1037 height 499
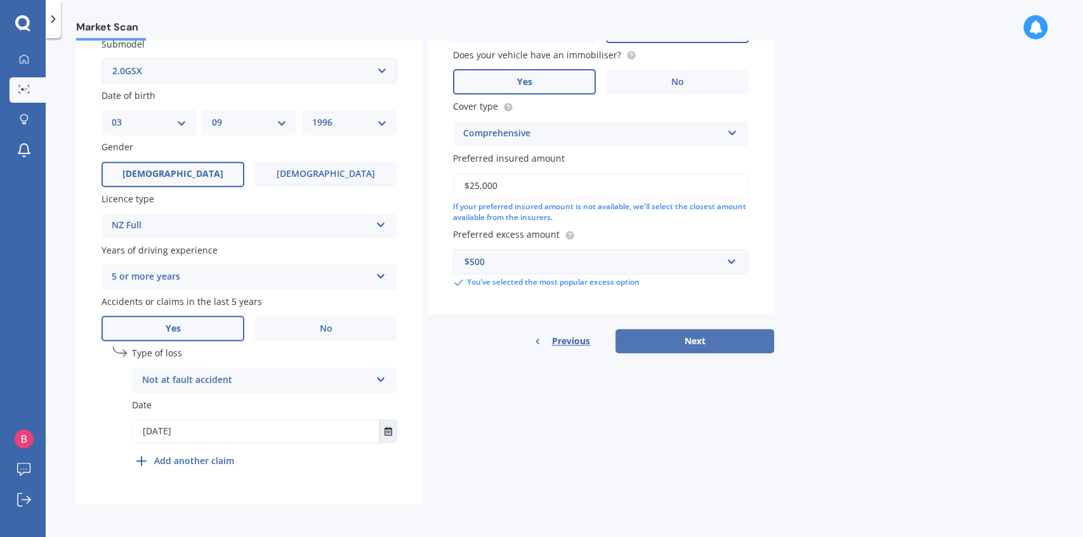
click at [697, 336] on button "Next" at bounding box center [694, 341] width 159 height 24
select select "03"
select select "09"
select select "1996"
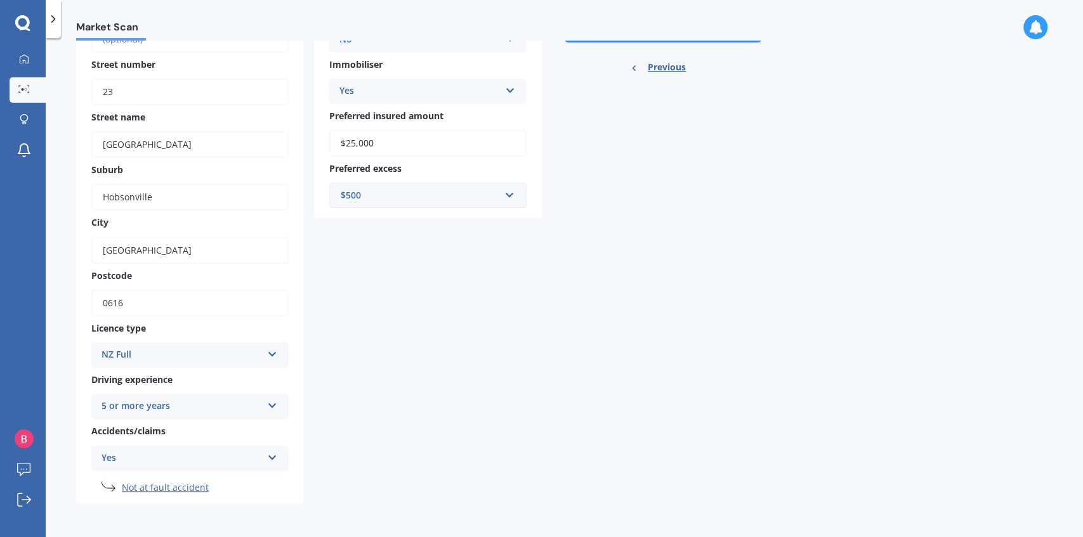
scroll to position [212, 0]
click at [155, 486] on li "Not at fault accident" at bounding box center [205, 488] width 167 height 13
select select "MAZDA"
select select "3"
select select "2.0GSX"
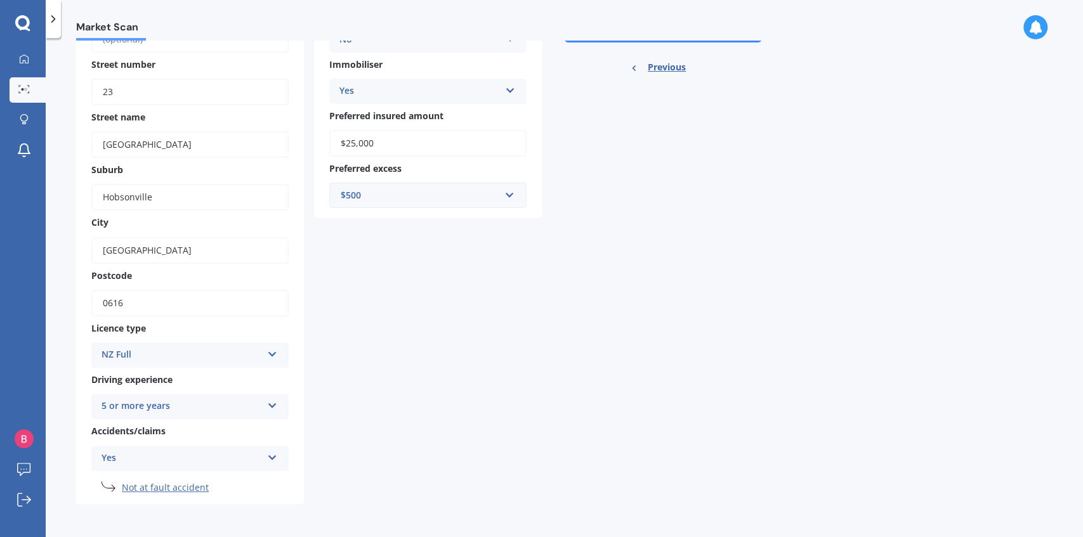
select select "03"
select select "09"
select select "1996"
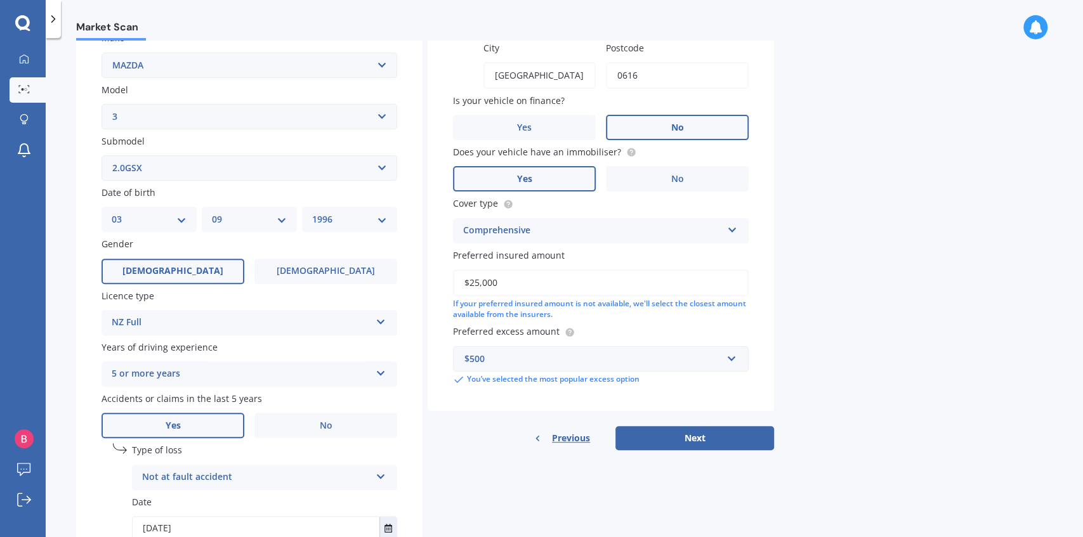
scroll to position [349, 0]
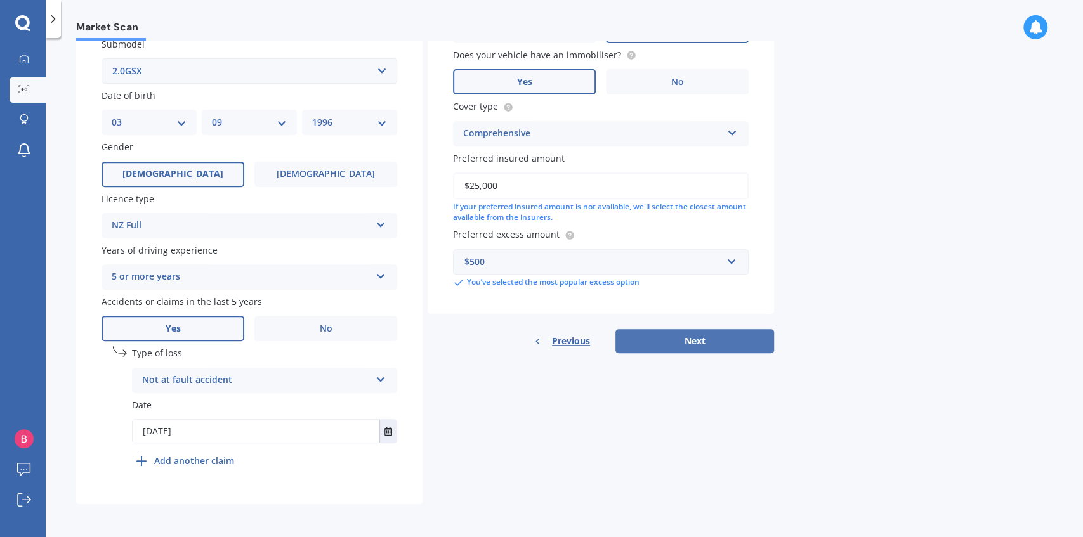
click at [700, 338] on button "Next" at bounding box center [694, 341] width 159 height 24
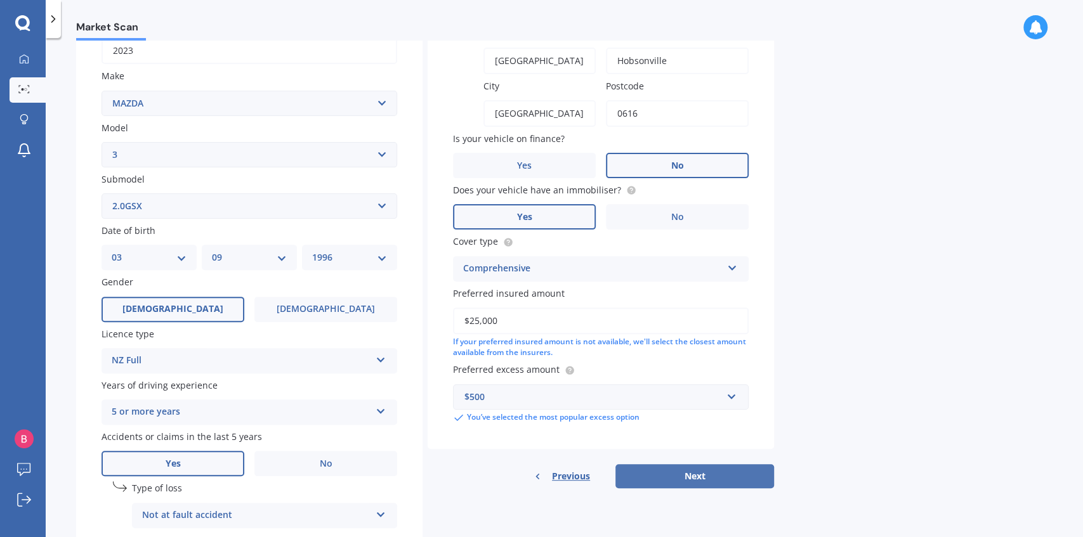
select select "03"
select select "09"
select select "1996"
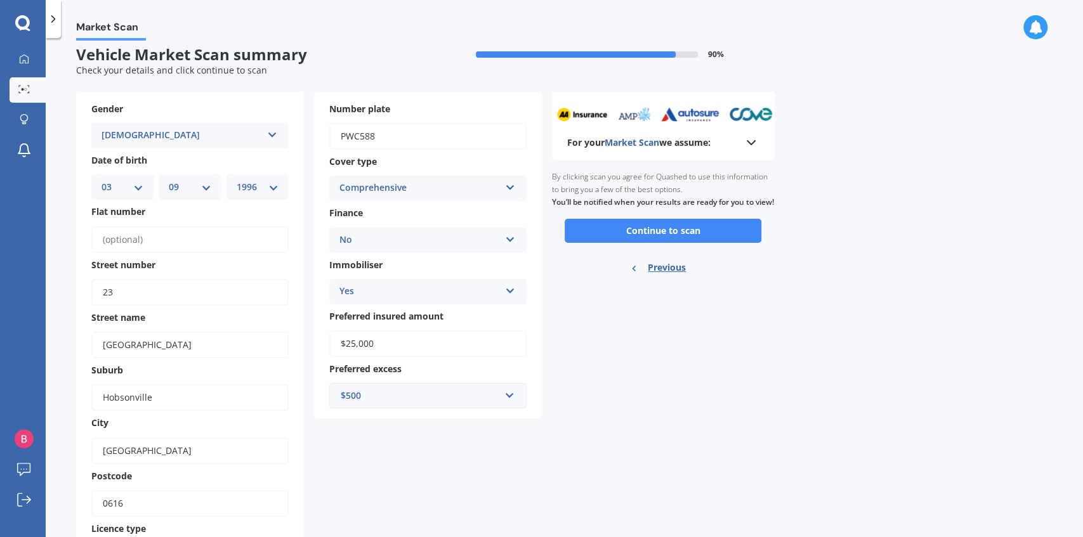
scroll to position [0, 0]
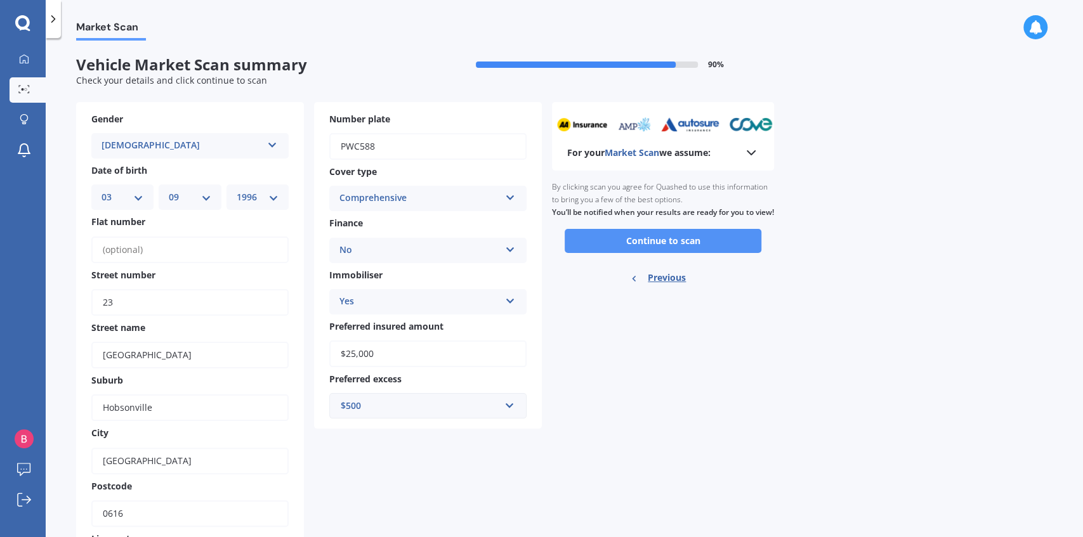
click at [678, 253] on button "Continue to scan" at bounding box center [663, 241] width 197 height 24
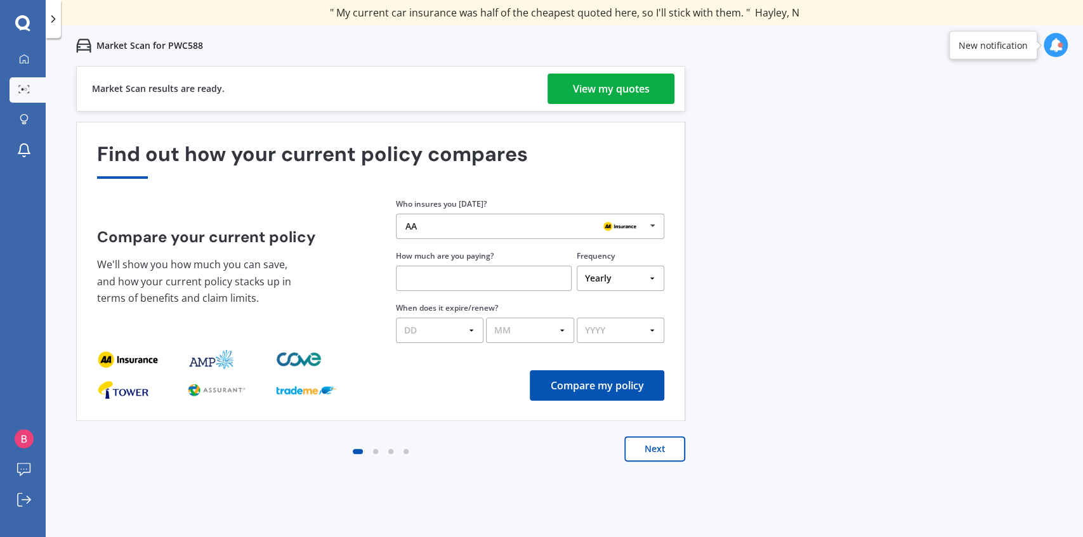
click at [587, 98] on div "View my quotes" at bounding box center [611, 89] width 77 height 30
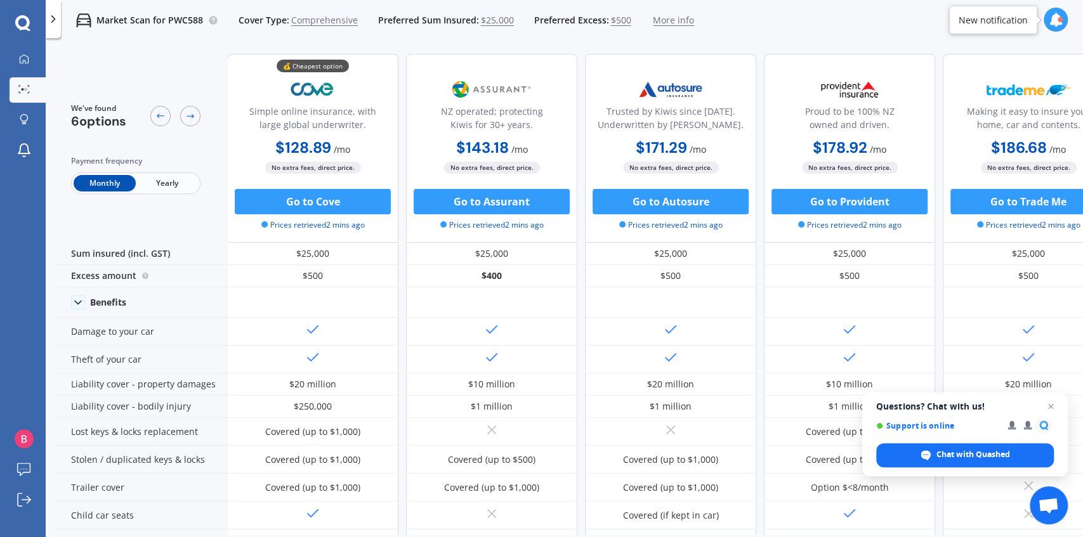
click at [415, 34] on div "Market Scan for PWC588 Cover Type: Comprehensive Preferred Sum Insured: $25,000…" at bounding box center [377, 20] width 633 height 41
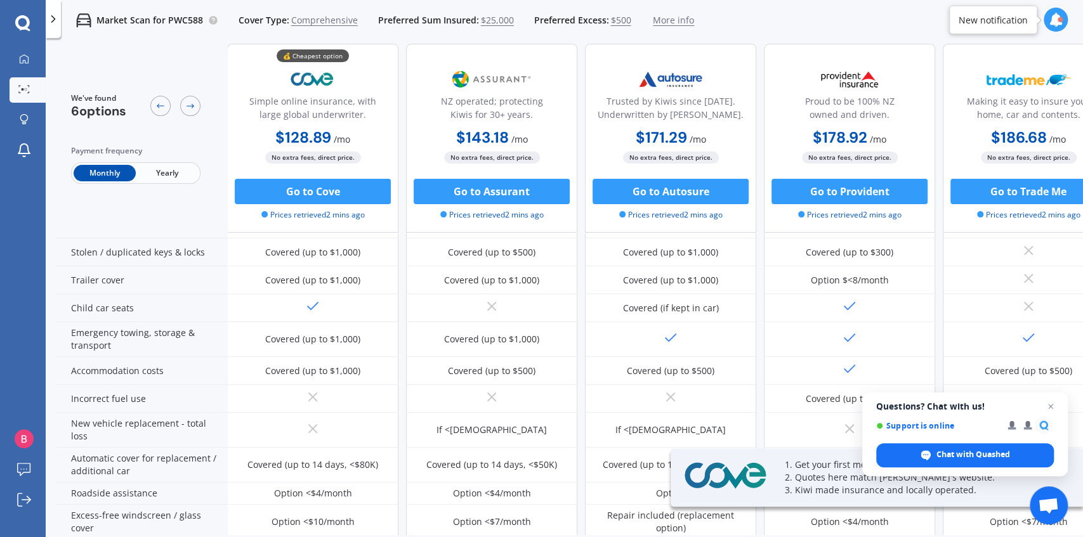
scroll to position [211, 0]
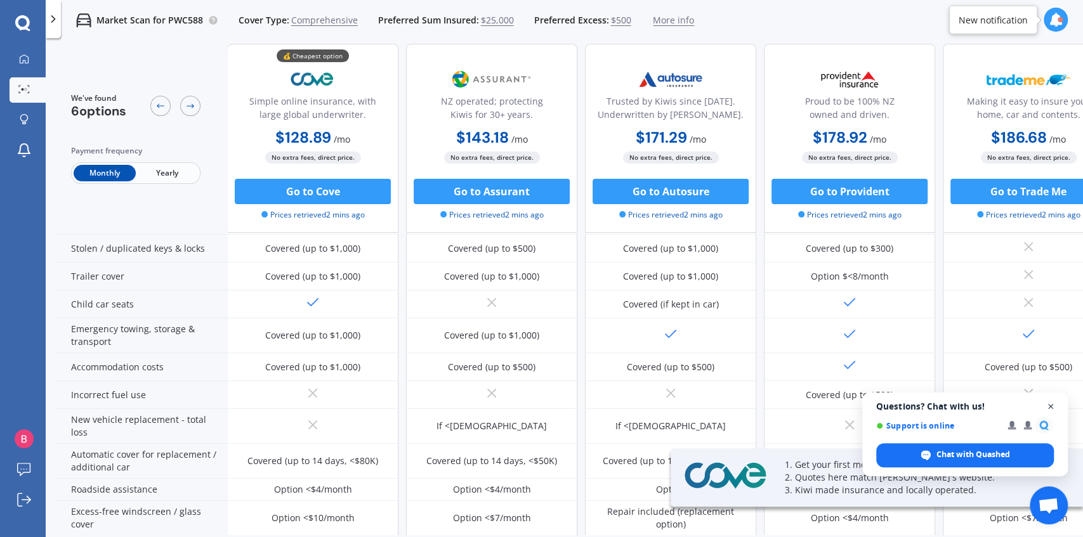
click at [1048, 407] on span "Open chat" at bounding box center [1051, 407] width 16 height 16
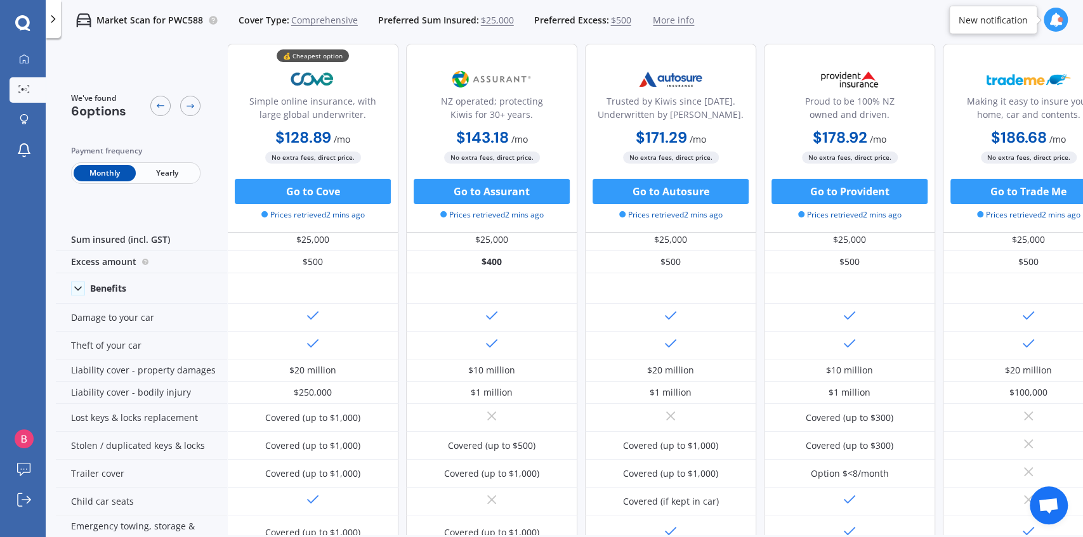
scroll to position [0, 0]
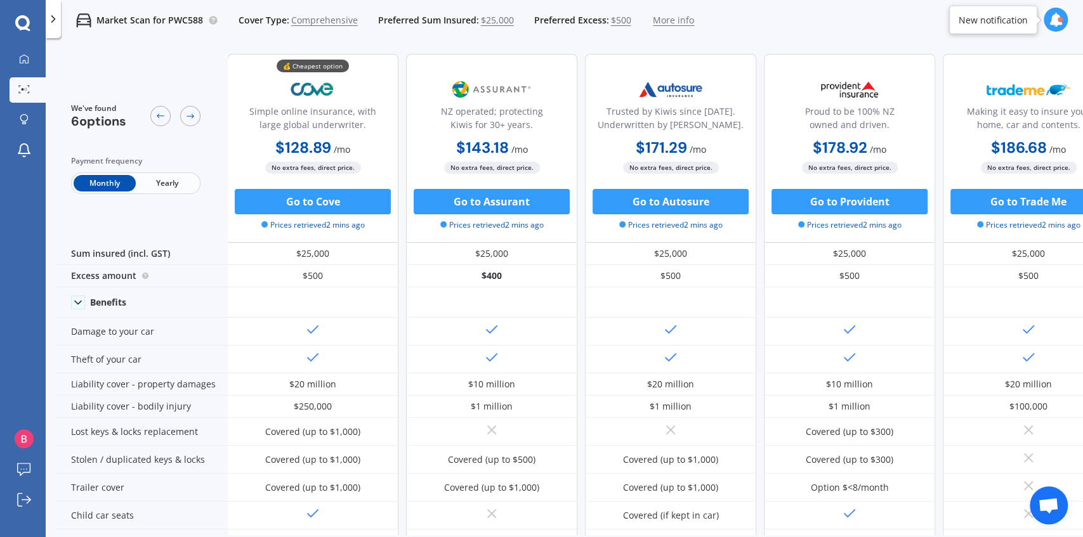
drag, startPoint x: 618, startPoint y: 49, endPoint x: 873, endPoint y: 54, distance: 255.1
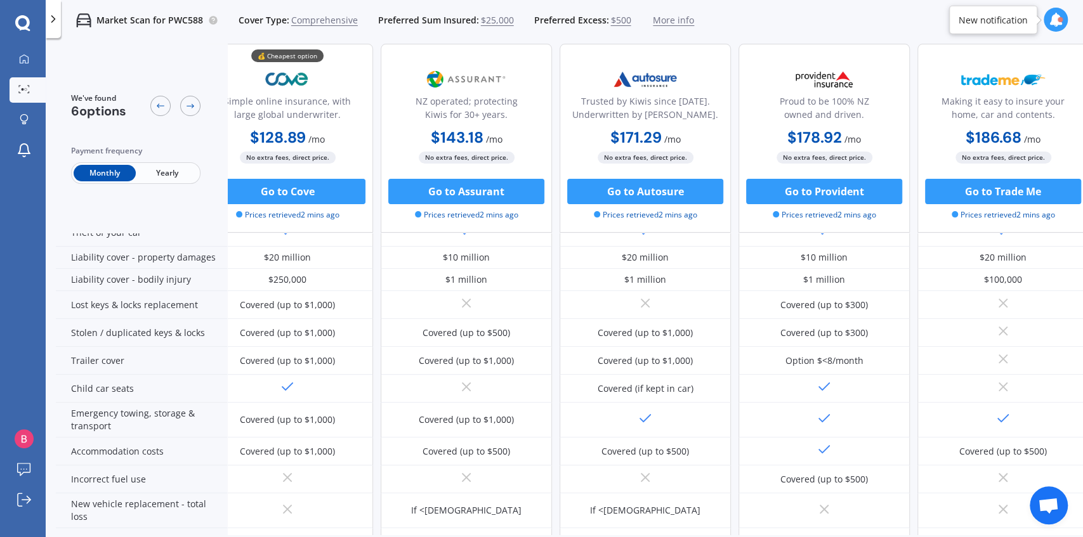
scroll to position [127, 0]
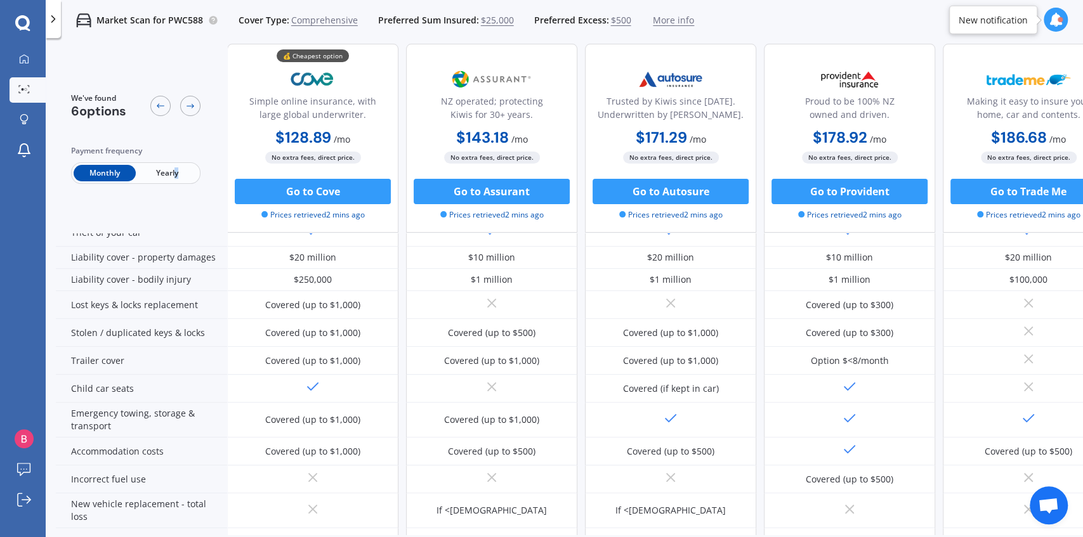
click at [176, 173] on span "Yearly" at bounding box center [167, 173] width 62 height 16
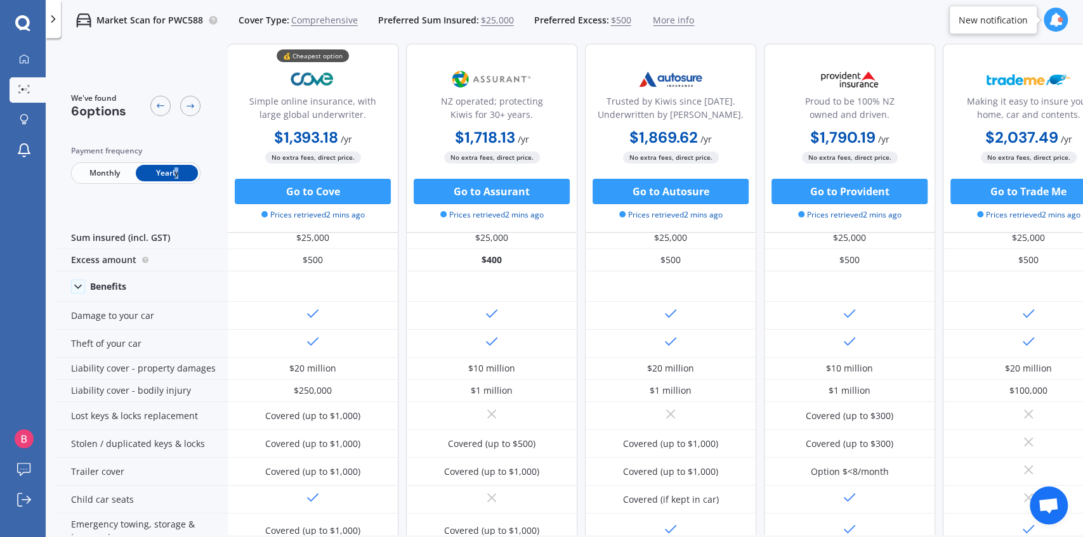
scroll to position [0, 0]
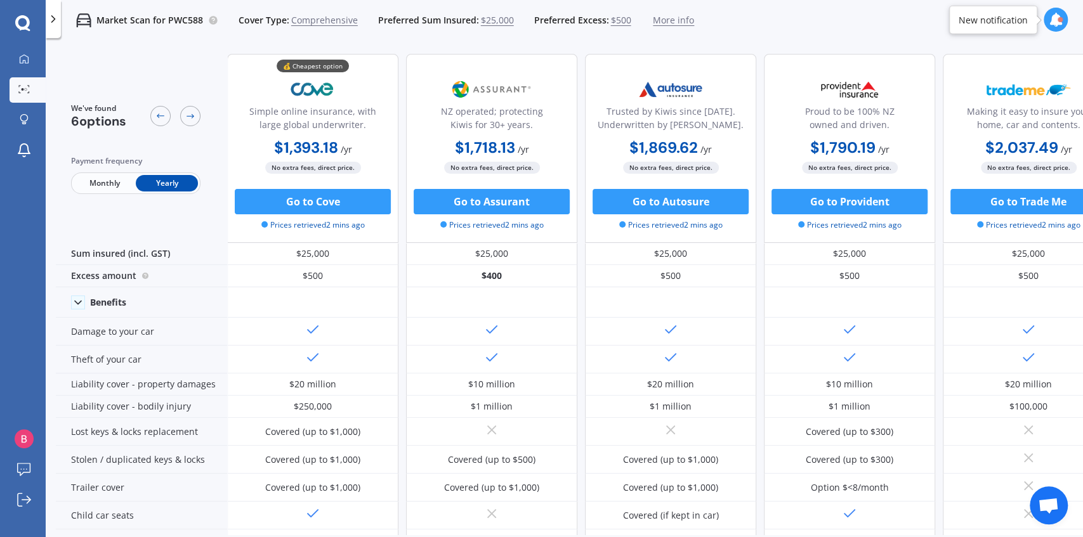
click at [503, 22] on span "$25,000" at bounding box center [497, 20] width 33 height 13
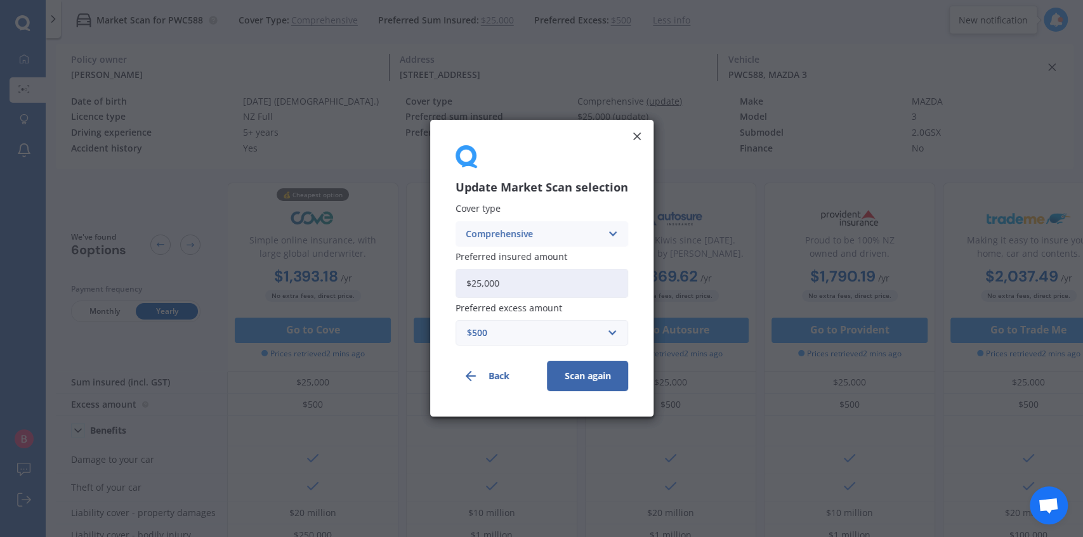
drag, startPoint x: 485, startPoint y: 277, endPoint x: 395, endPoint y: 263, distance: 91.9
click at [395, 263] on div "Update Market Scan selection Cover type Comprehensive Comprehensive Third Party…" at bounding box center [541, 268] width 1083 height 537
type input "$30,000"
click at [605, 381] on button "Scan again" at bounding box center [587, 377] width 81 height 30
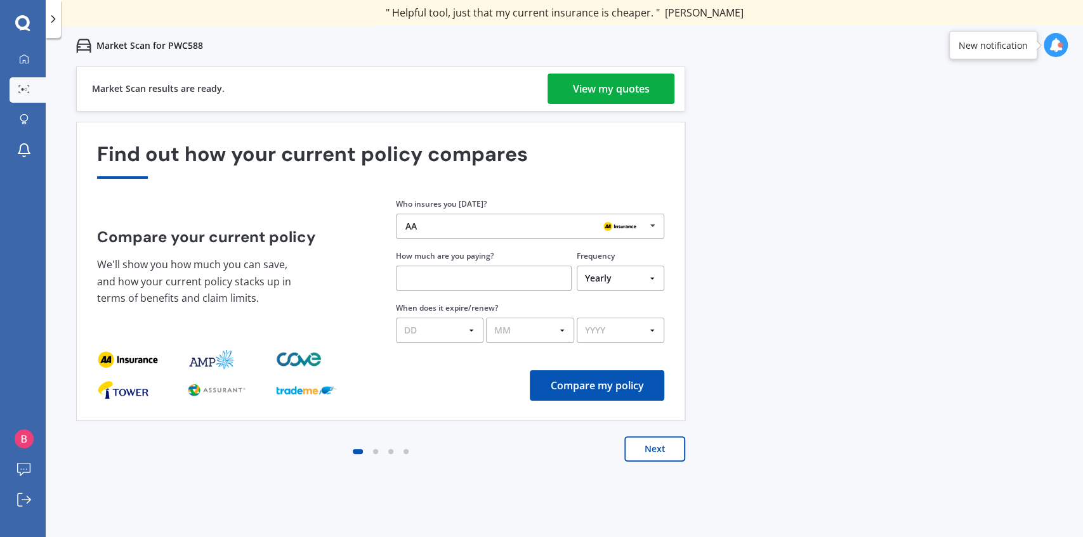
click at [636, 101] on div "View my quotes" at bounding box center [611, 89] width 77 height 30
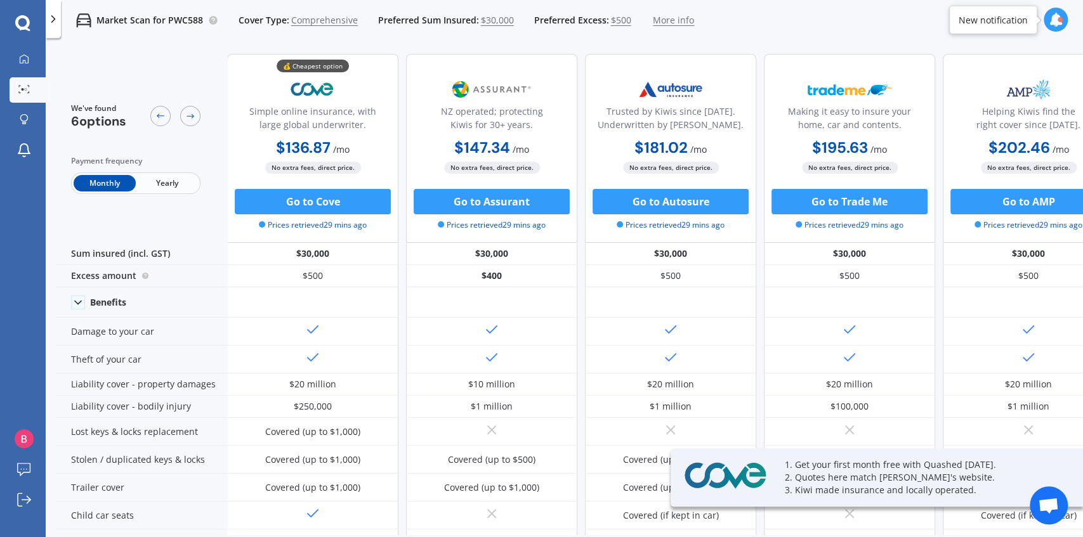
click at [152, 178] on span "Yearly" at bounding box center [167, 183] width 62 height 16
